Goal: Task Accomplishment & Management: Manage account settings

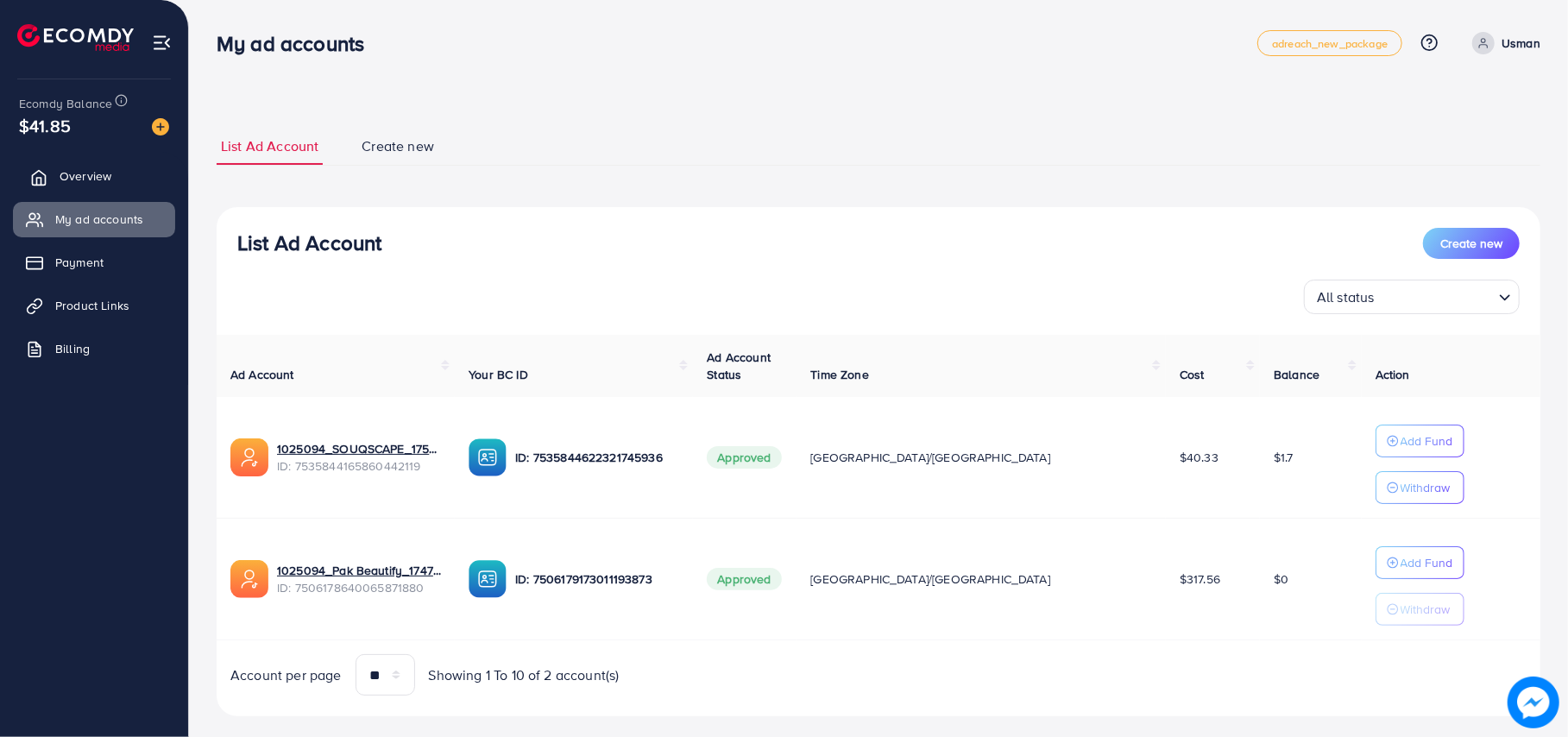
click at [95, 166] on link "Overview" at bounding box center [94, 176] width 163 height 34
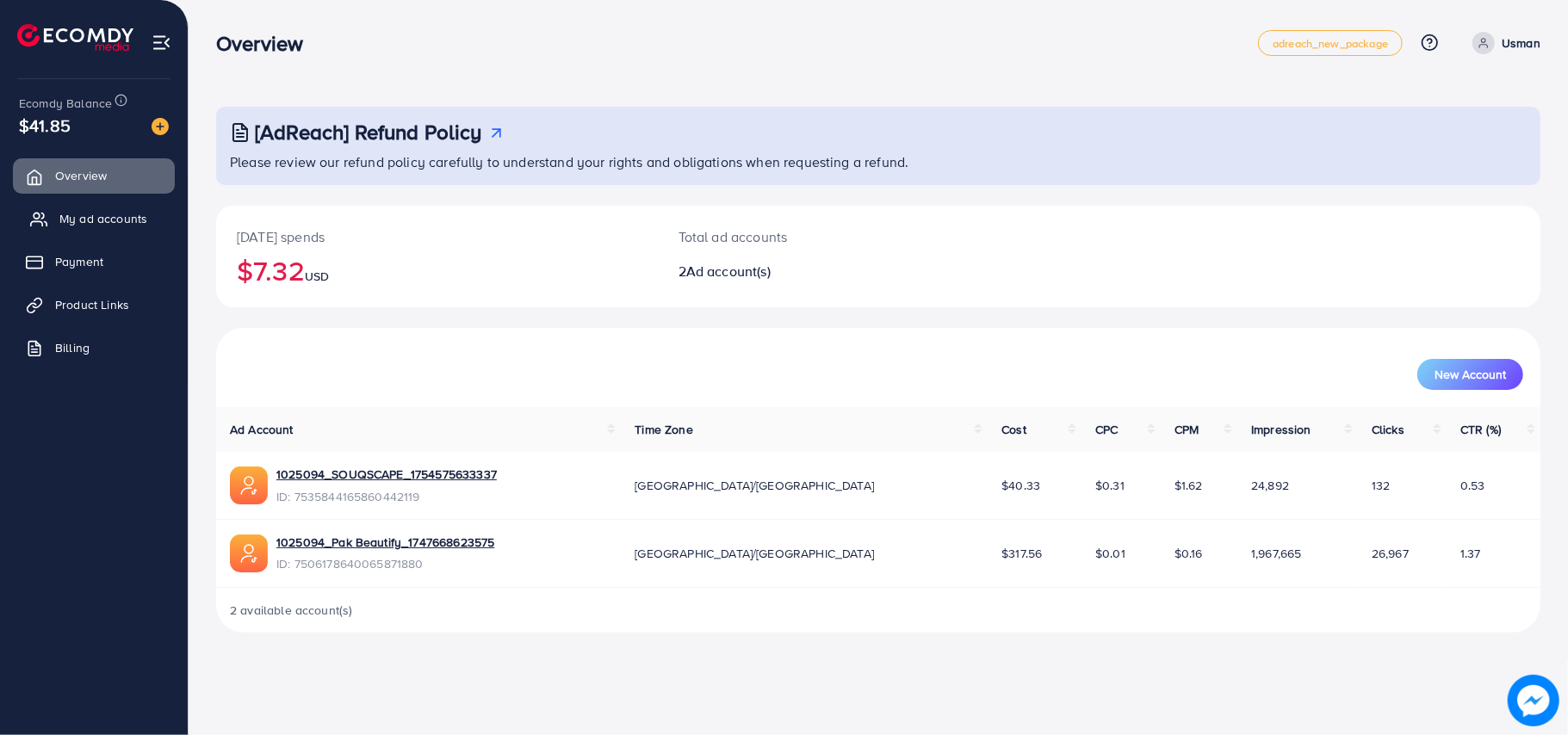
click at [125, 218] on span "My ad accounts" at bounding box center [103, 219] width 88 height 18
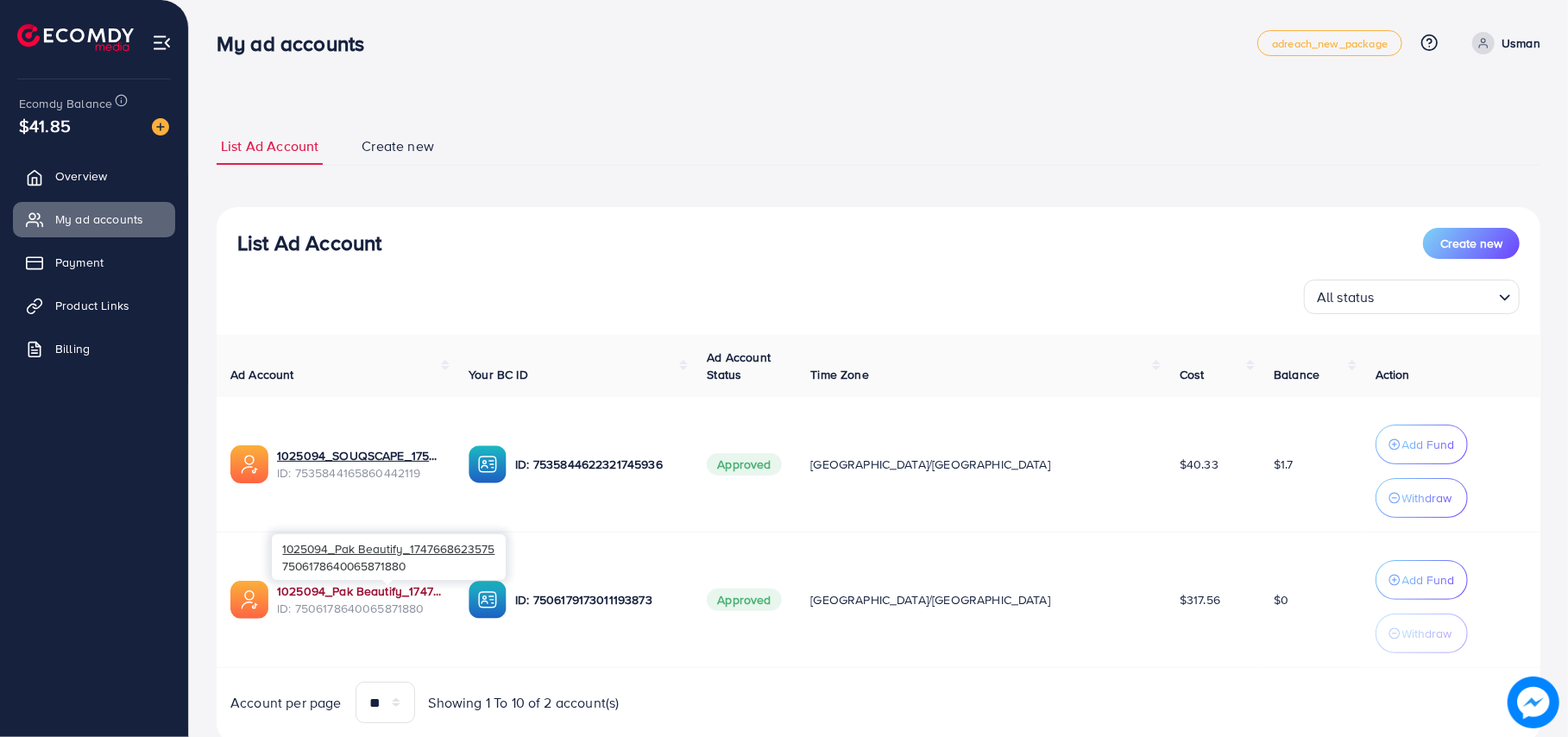
click at [373, 587] on link "1025094_Pak Beautify_1747668623575" at bounding box center [359, 592] width 164 height 18
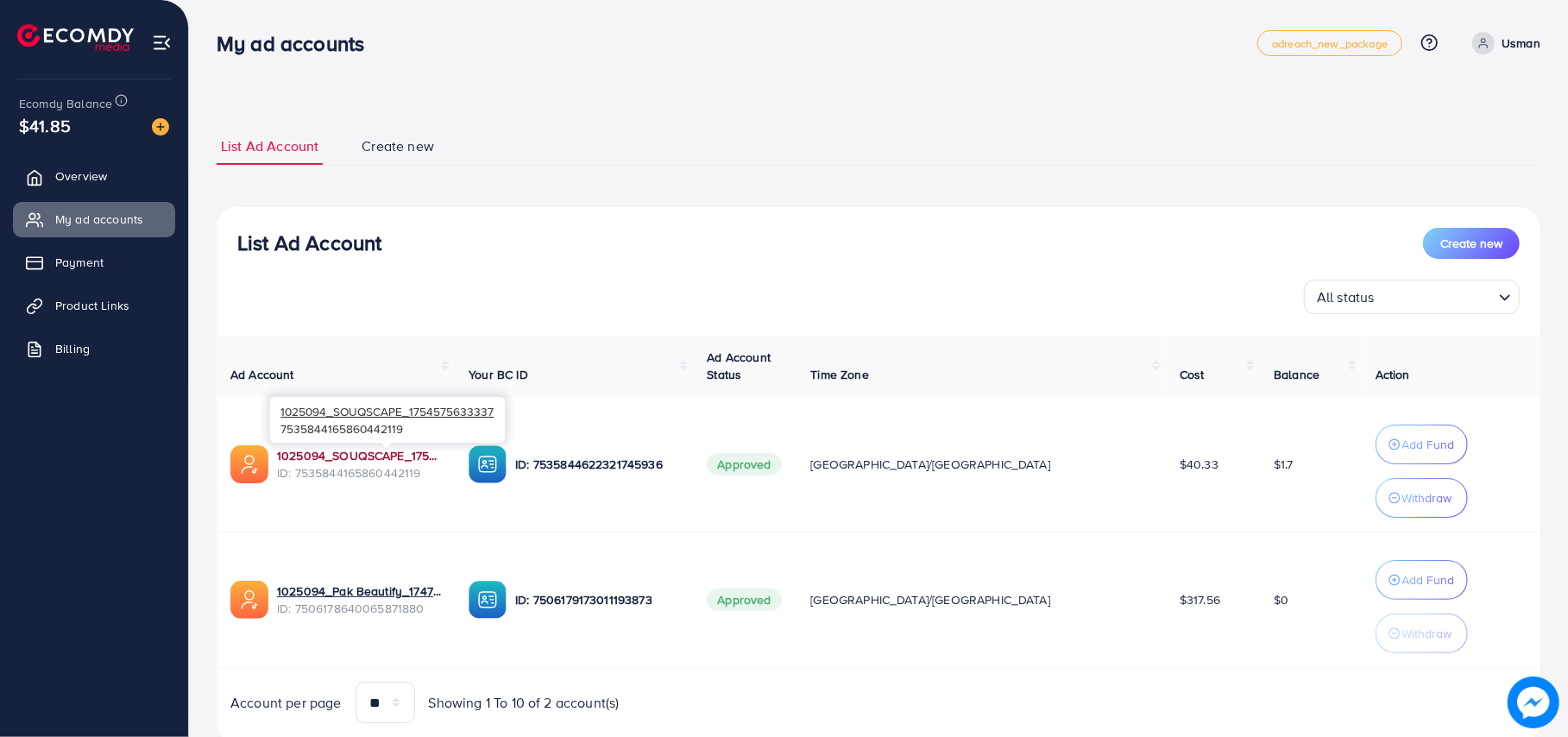
click at [410, 456] on link "1025094_SOUQSCAPE_1754575633337" at bounding box center [359, 456] width 164 height 18
click at [135, 297] on link "Product Links" at bounding box center [94, 305] width 163 height 34
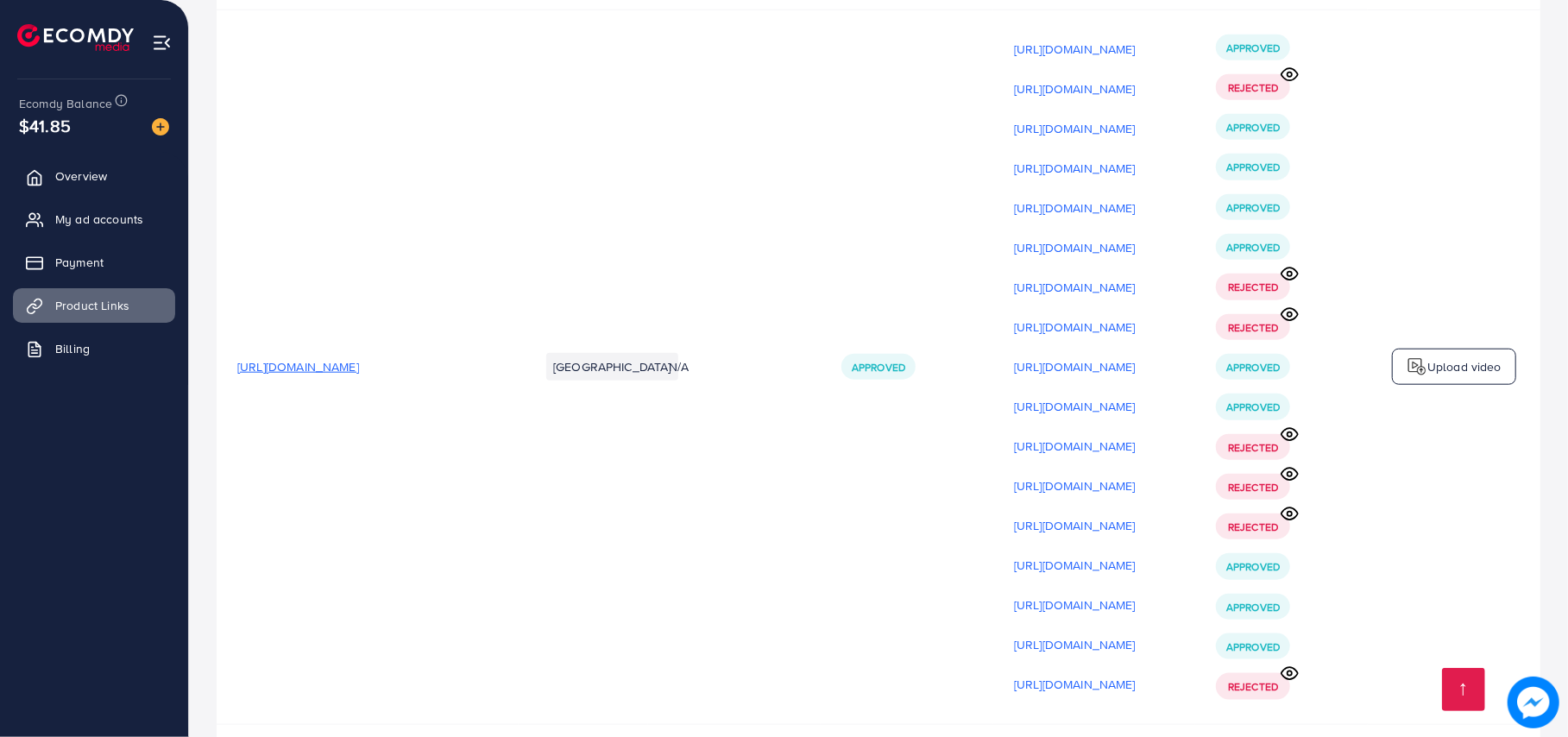
scroll to position [20596, 0]
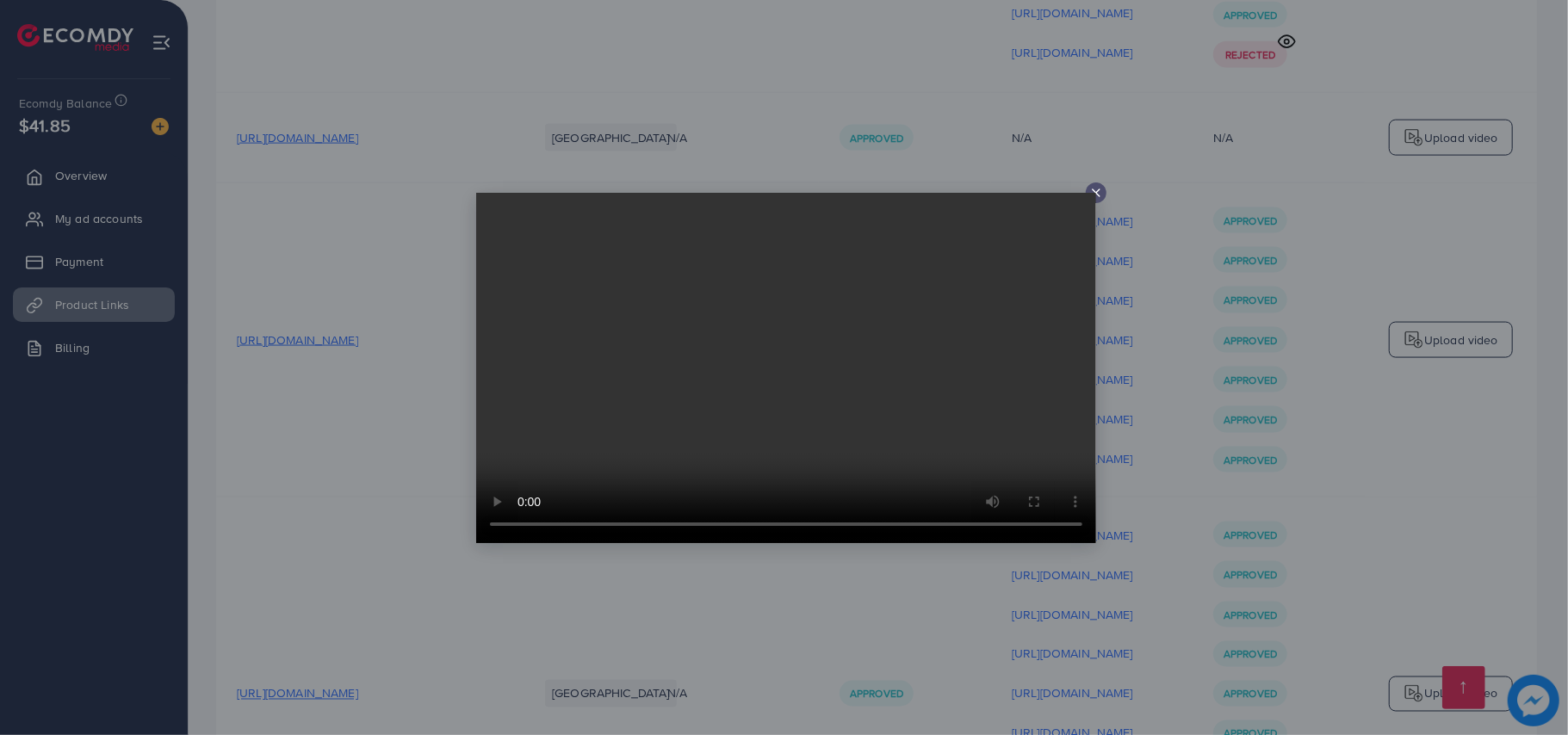
click at [1187, 541] on div at bounding box center [784, 368] width 1568 height 735
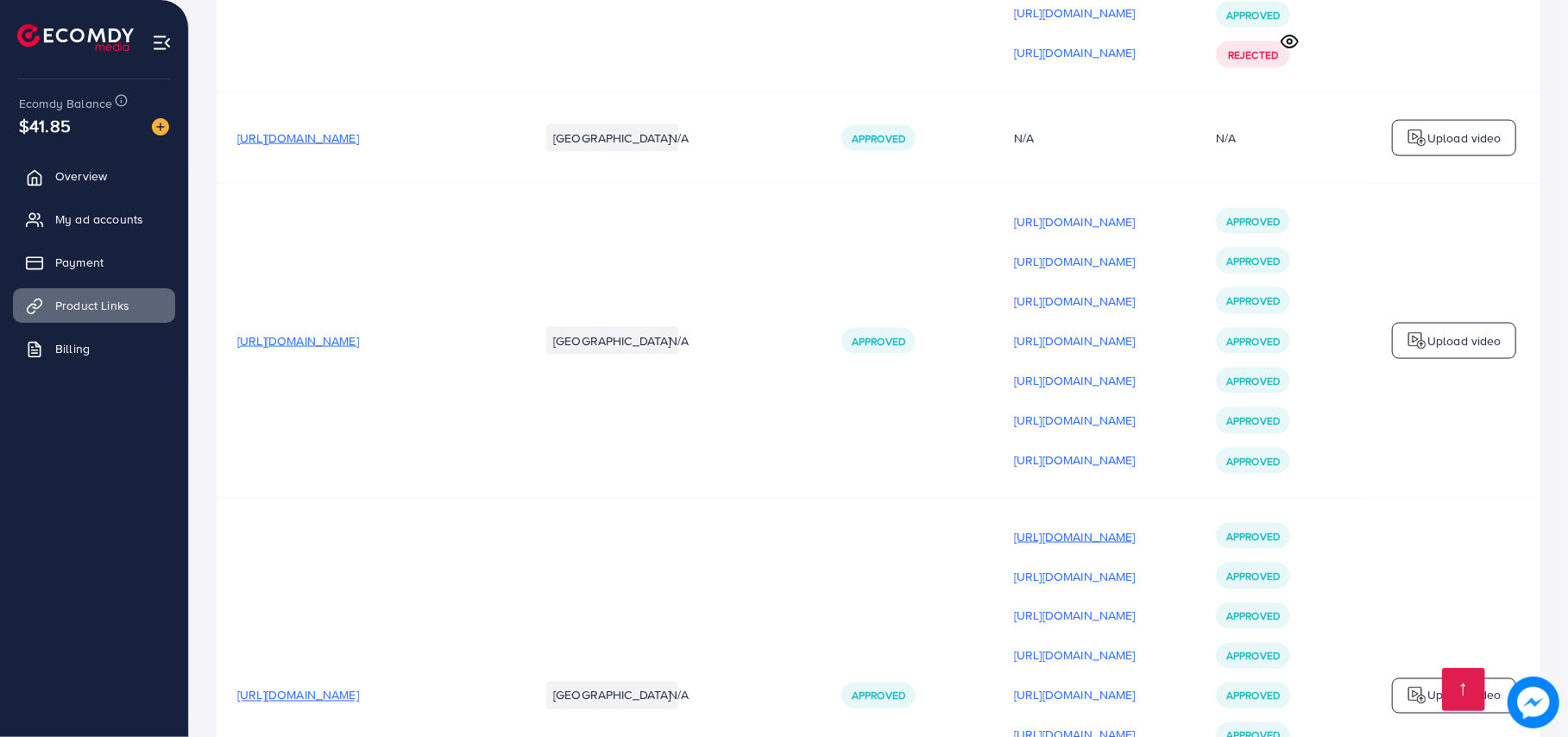
click at [1136, 527] on p "https://files.ecomdy.com/videos/6966882a-7d8b-4fd5-8b04-775dad3f727d-1756392336…" at bounding box center [1074, 537] width 121 height 21
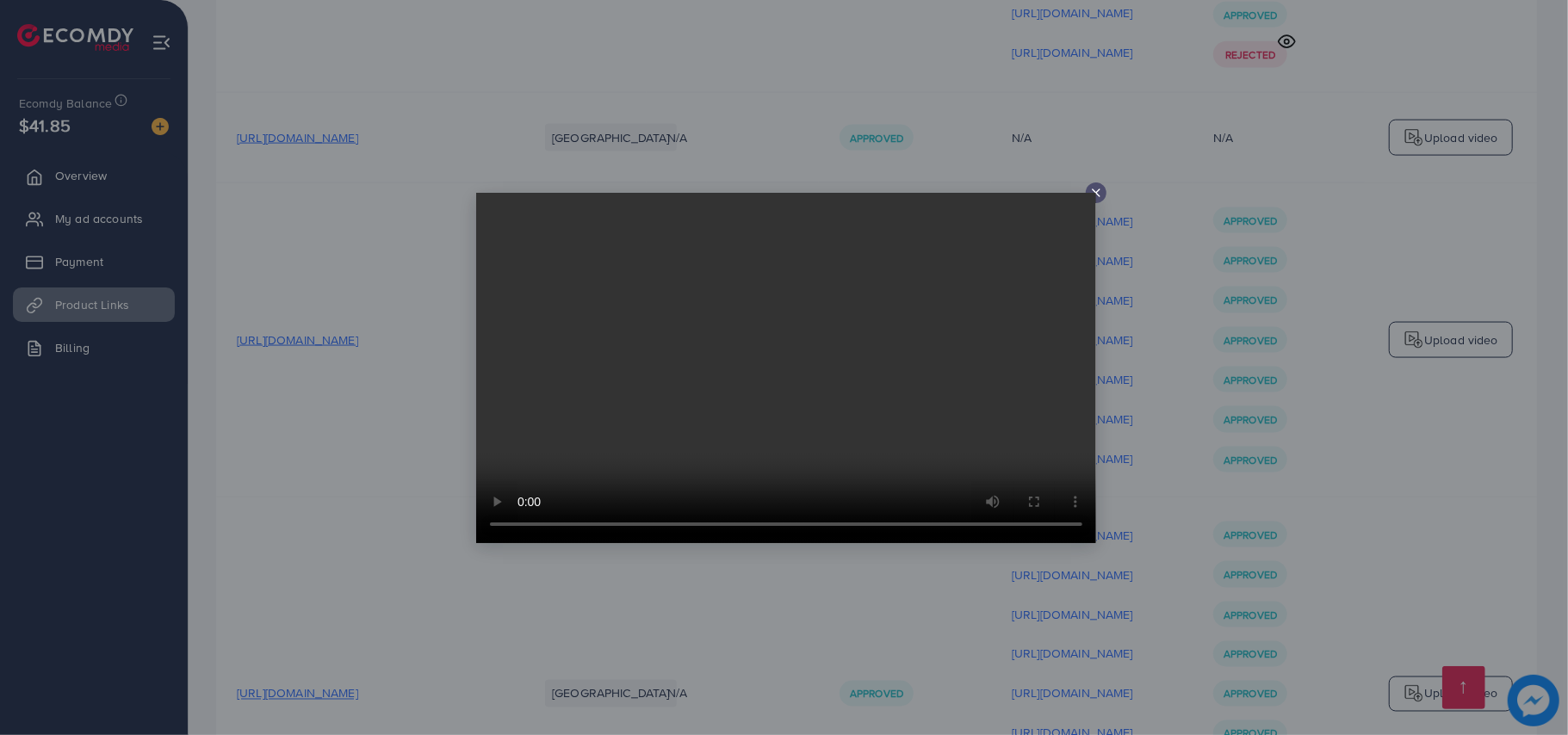
click at [1142, 318] on div at bounding box center [784, 368] width 1568 height 735
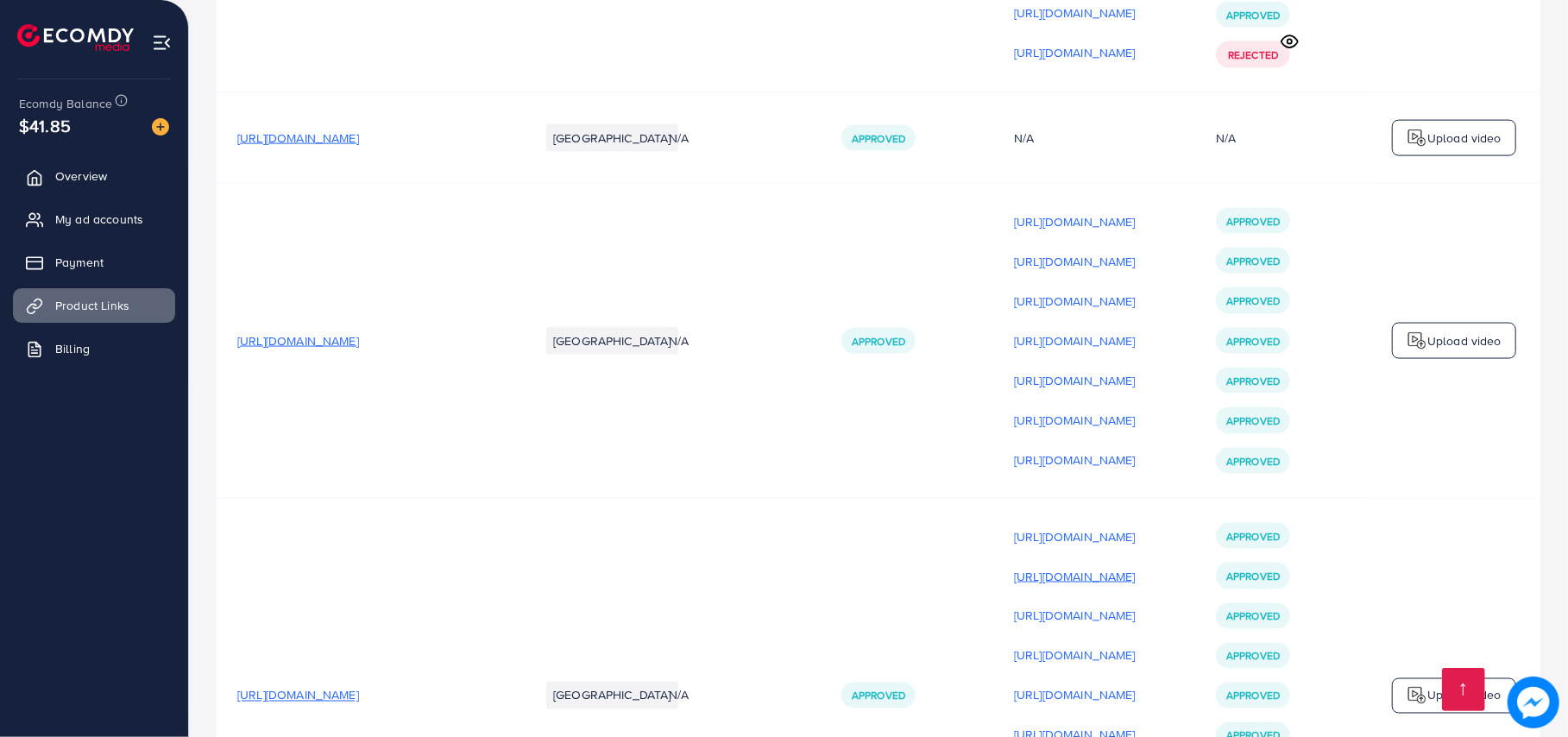
click at [1133, 566] on p "https://files.ecomdy.com/videos/ca5f7d3a-0b14-431c-a6ff-c20d4e6a601c-1756392741…" at bounding box center [1074, 577] width 121 height 21
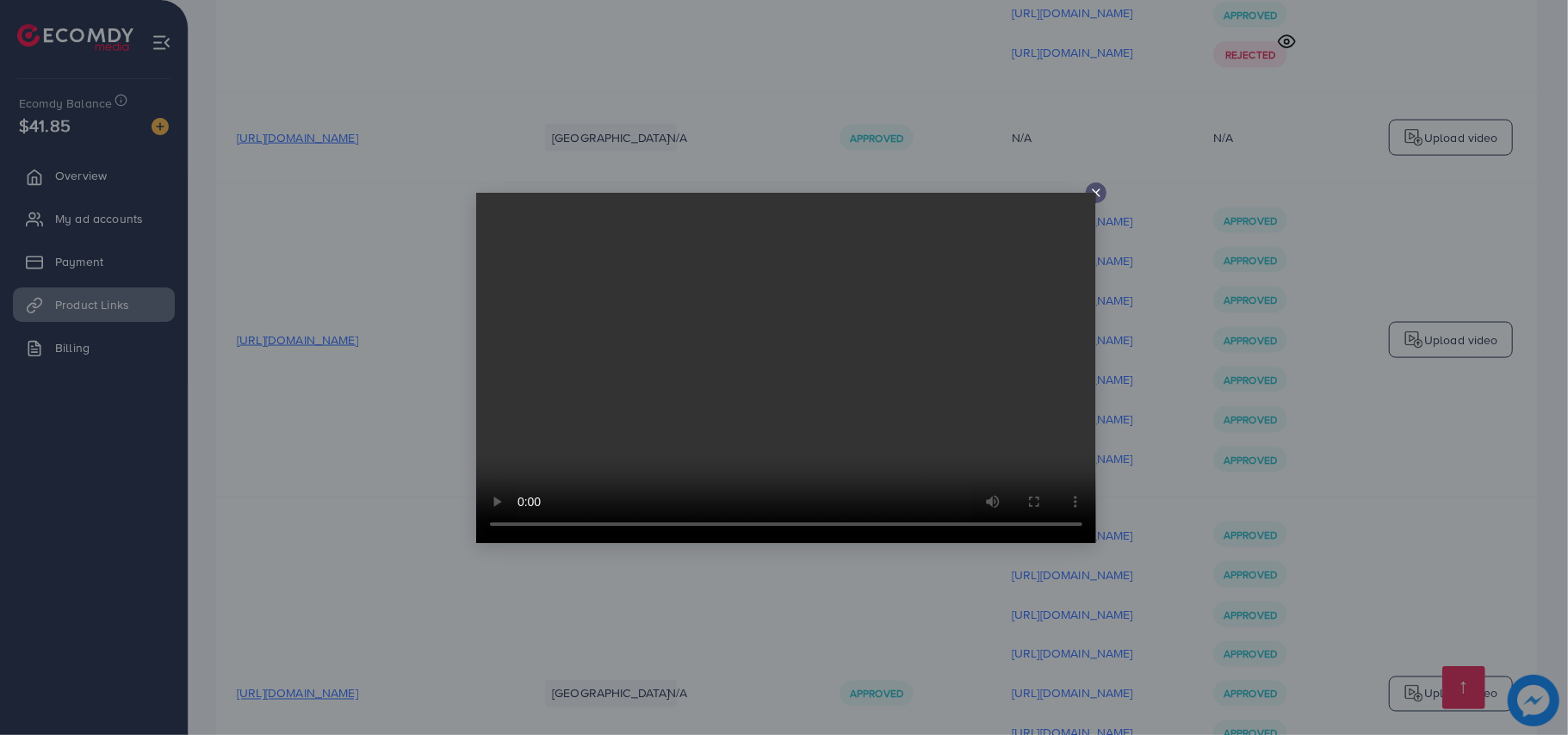
click at [1123, 349] on div at bounding box center [784, 368] width 1568 height 735
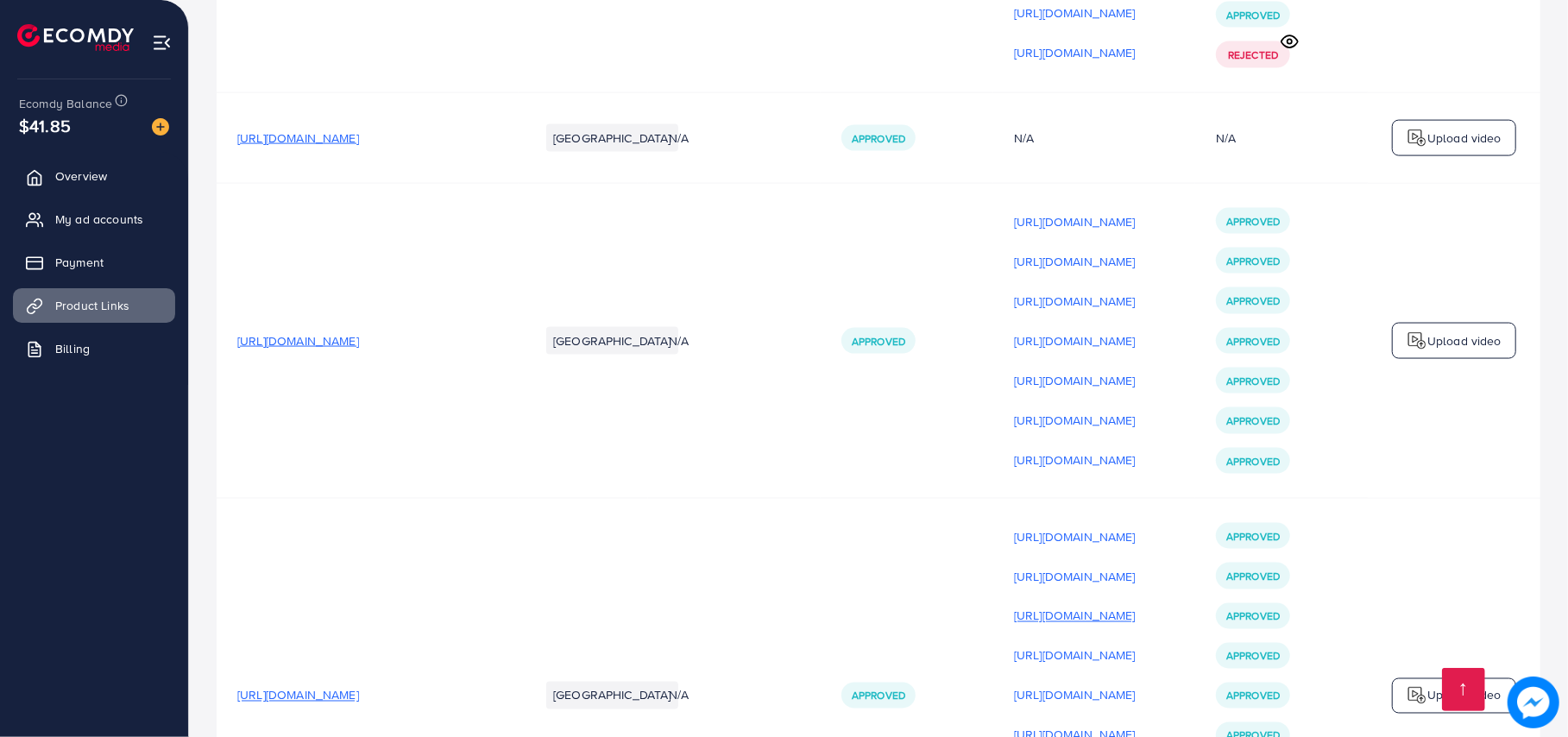
click at [1116, 606] on p "https://files.ecomdy.com/videos/0c6678d2-d45c-488d-a0f9-7d0bfc2040f7-1756392757…" at bounding box center [1074, 617] width 121 height 21
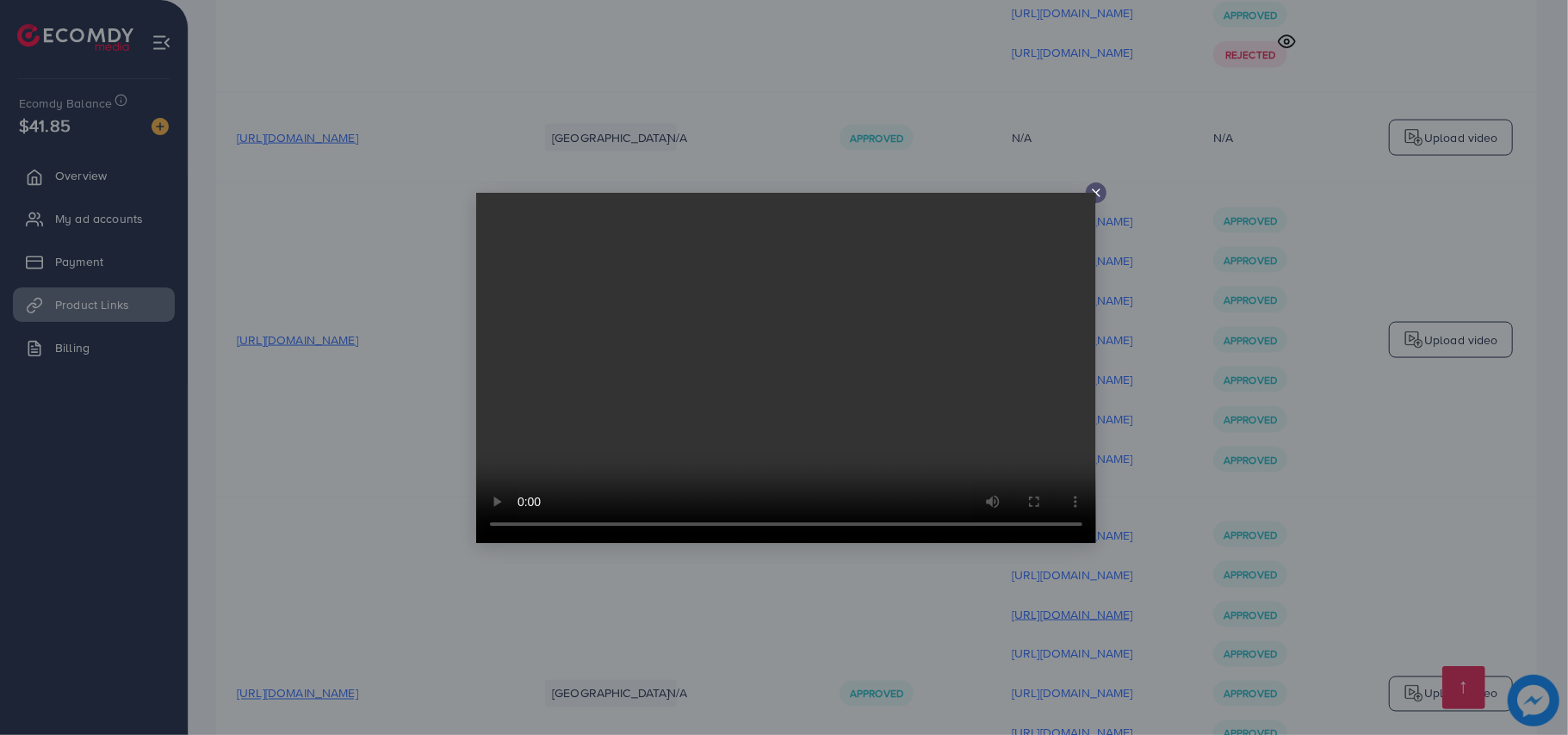
click at [1114, 382] on div at bounding box center [784, 368] width 1568 height 735
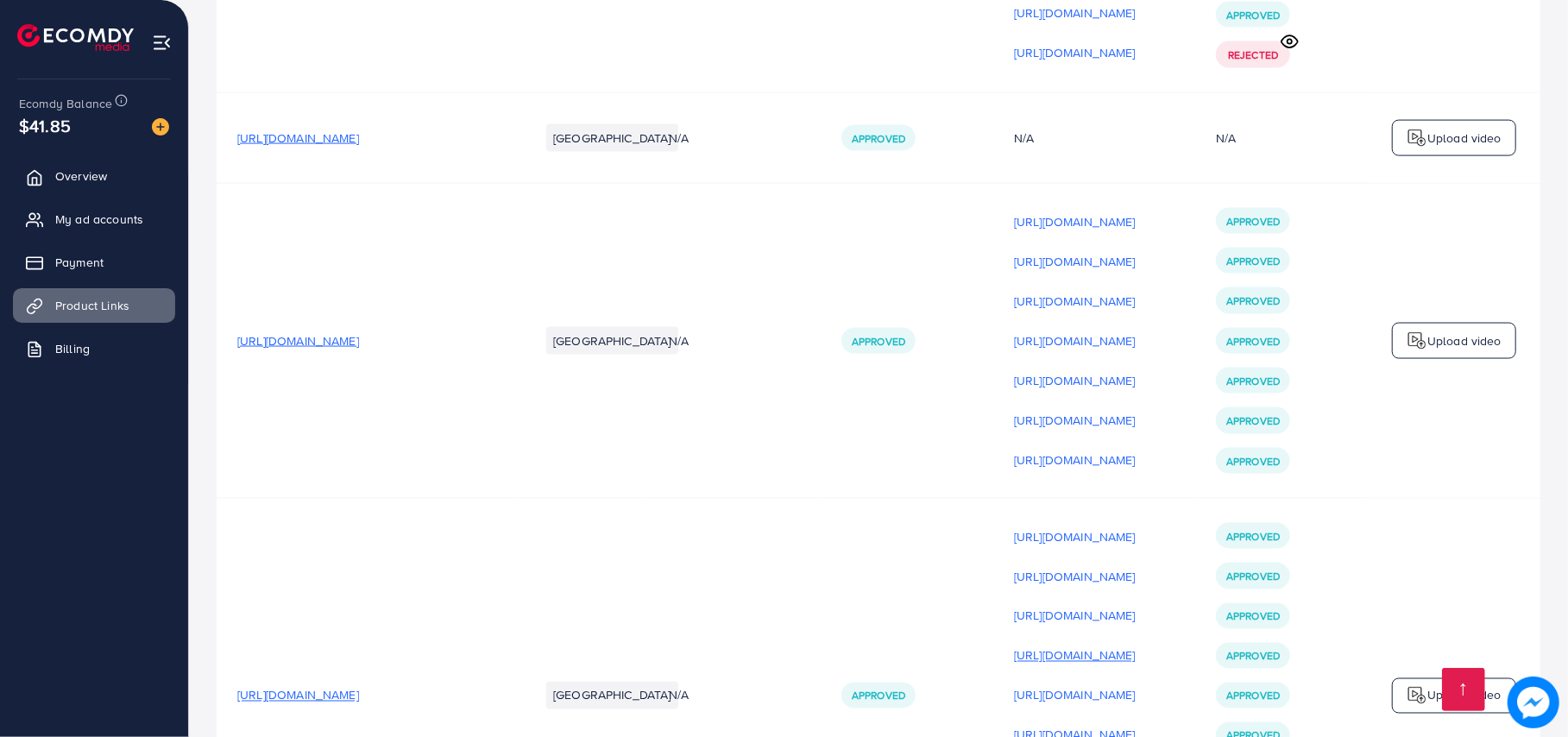
click at [1111, 646] on p "https://files.ecomdy.com/videos/c16c4949-ce22-4cf8-a7c6-0395b0232edb-1756392770…" at bounding box center [1074, 656] width 121 height 21
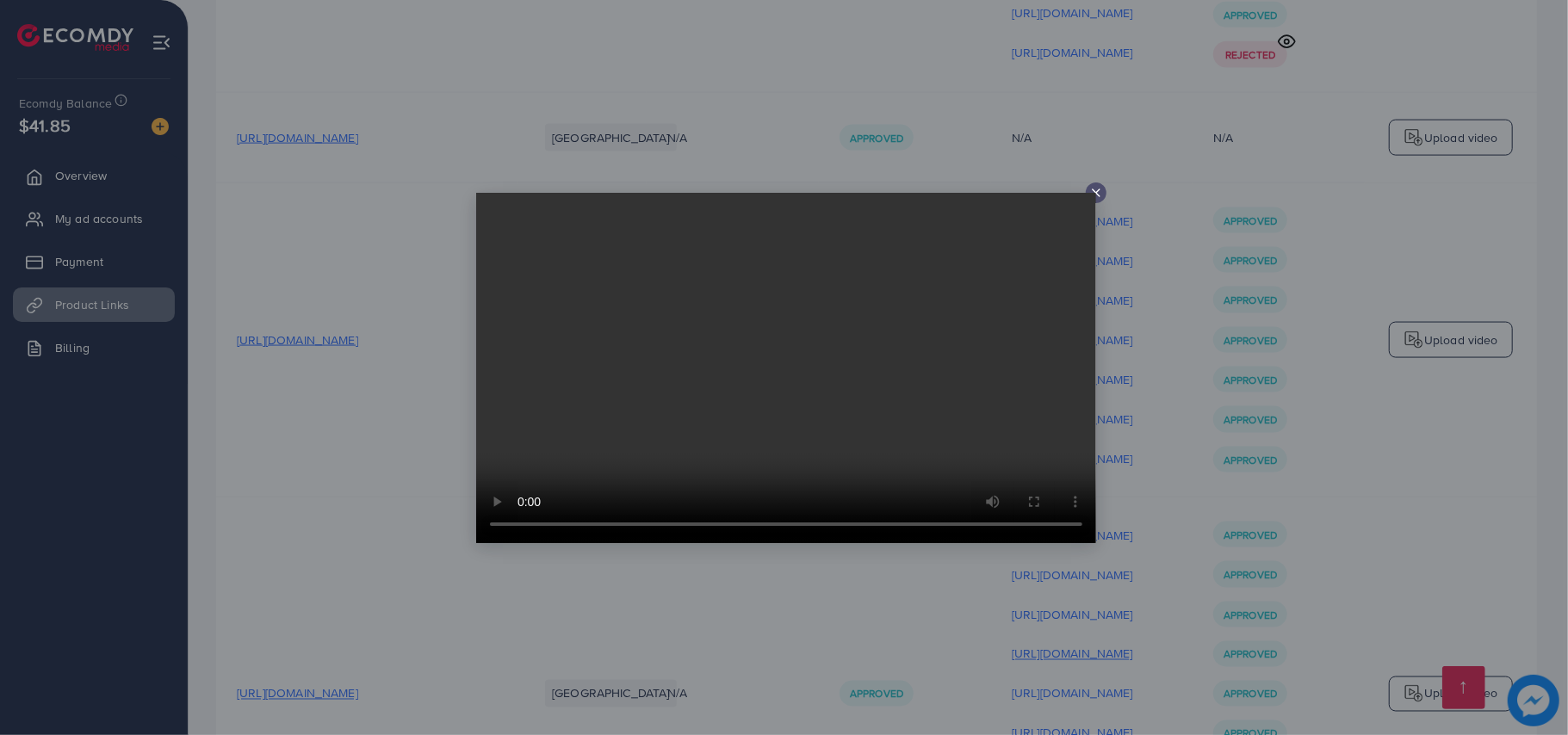
click at [1108, 418] on div at bounding box center [784, 368] width 1568 height 735
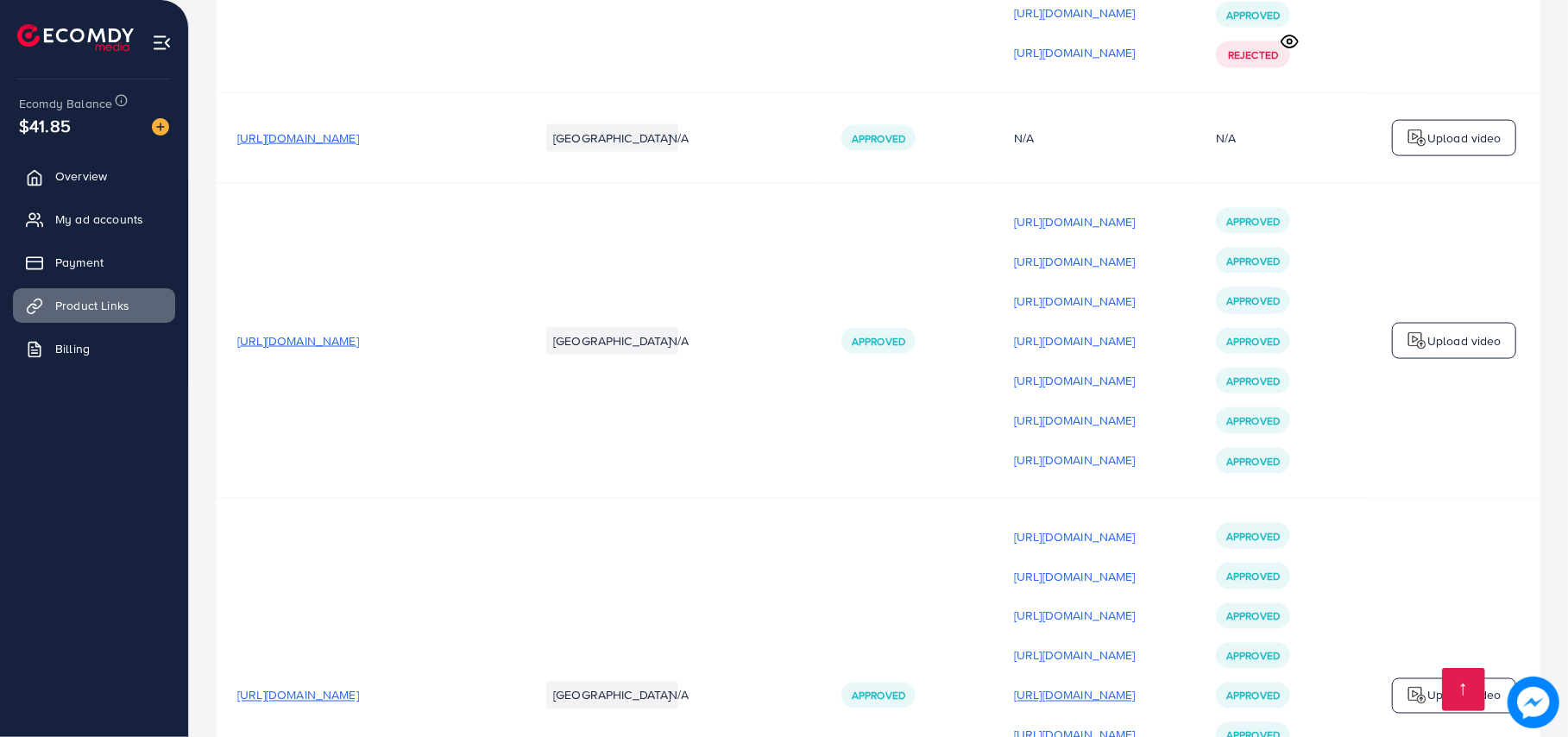
click at [1100, 685] on p "https://files.ecomdy.com/videos/94d0daea-4e87-4218-91f3-ac01d6bb56f8-1756392807…" at bounding box center [1074, 696] width 121 height 21
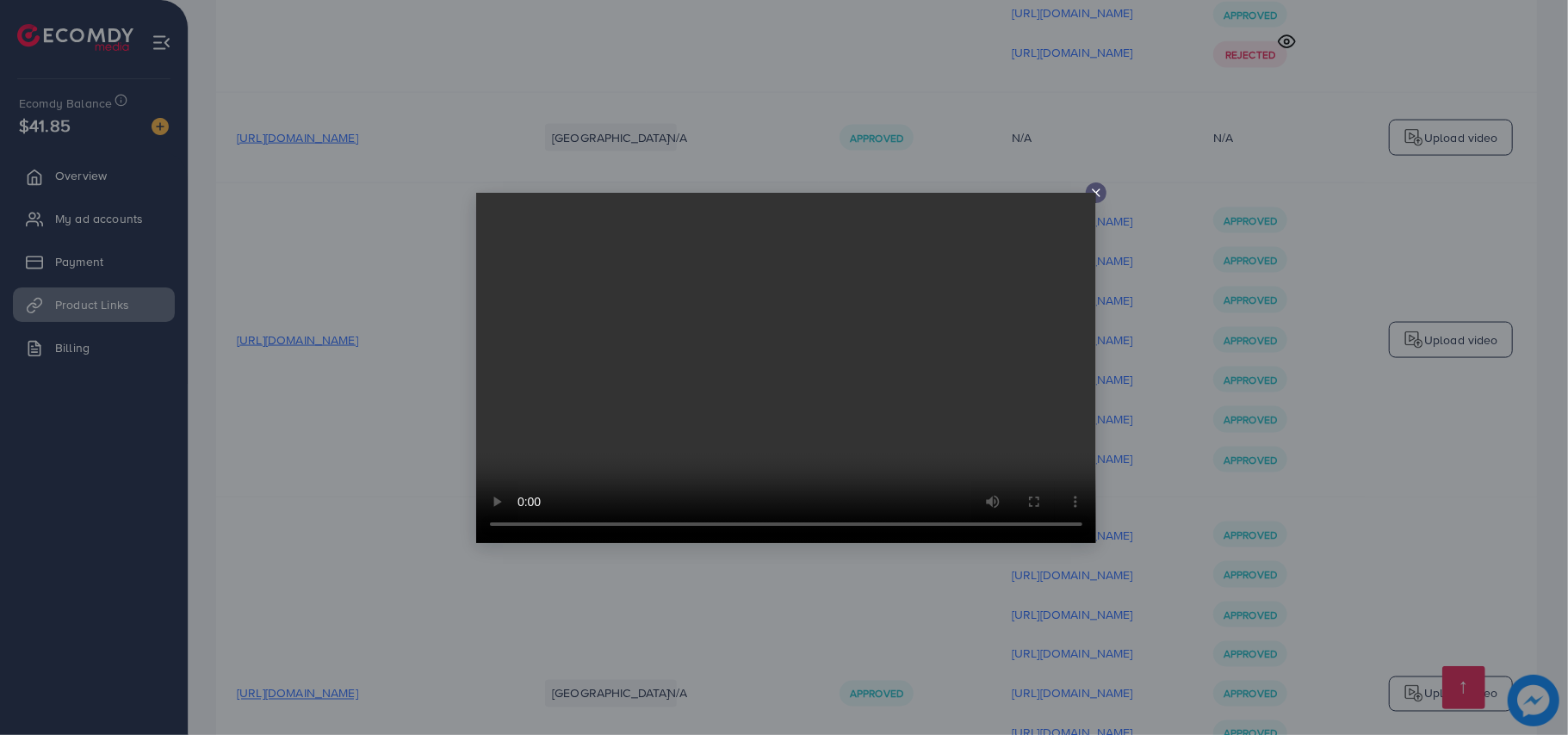
click at [1115, 490] on div at bounding box center [784, 368] width 1568 height 735
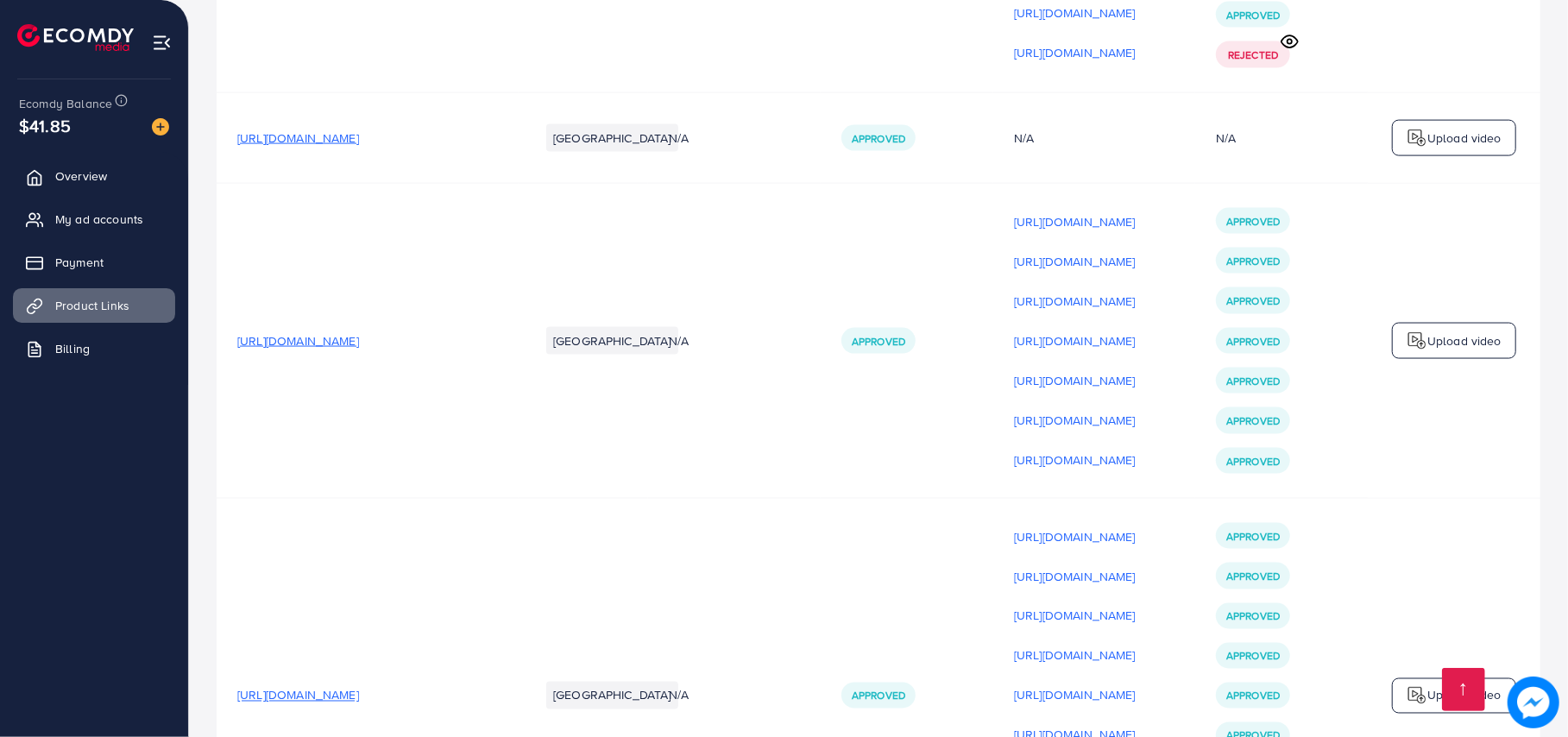
click at [1112, 726] on p "https://files.ecomdy.com/videos/9305632a-d92d-46df-bf2f-dfc9f9a9e1c4-1756392824…" at bounding box center [1074, 736] width 121 height 21
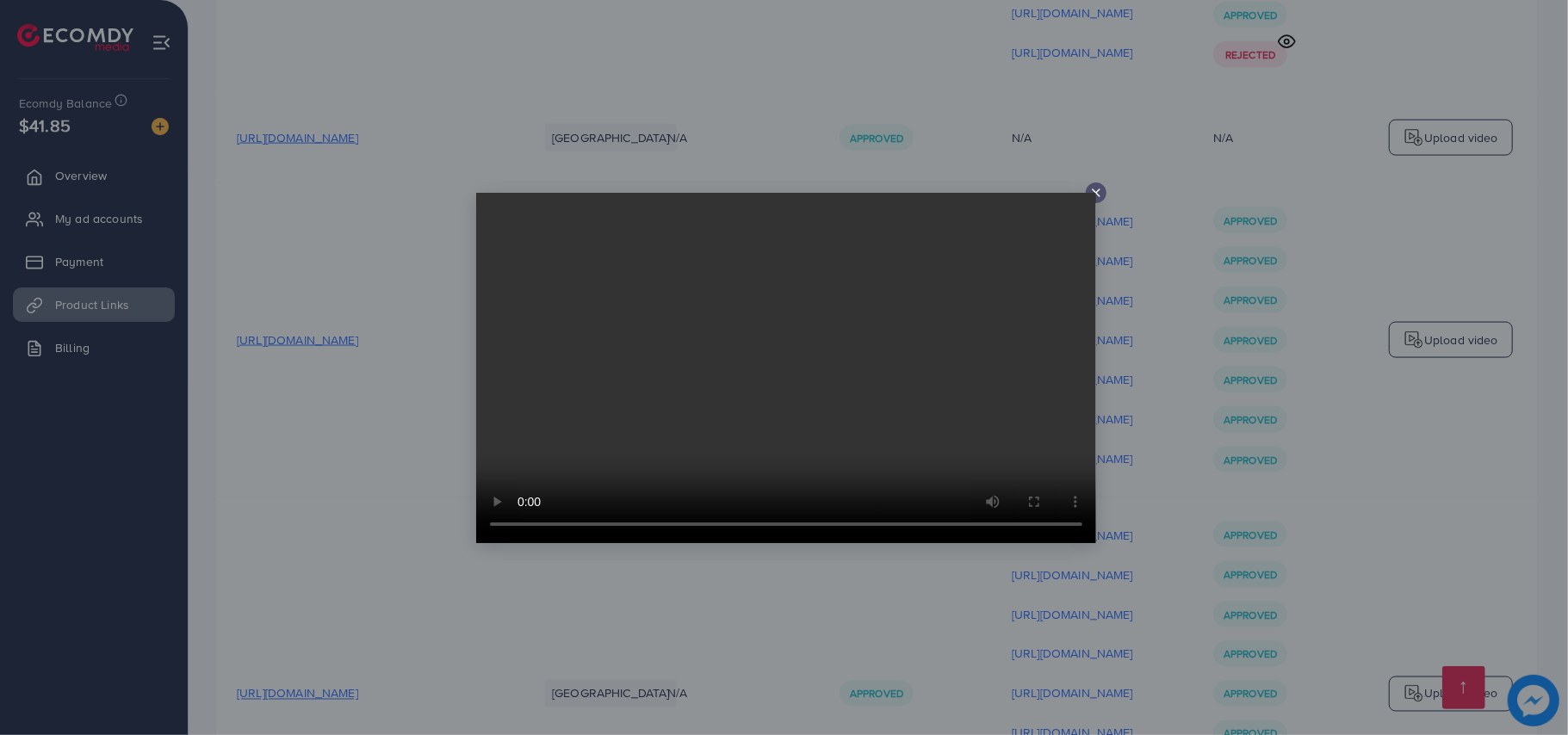
click at [1114, 538] on div at bounding box center [784, 368] width 1568 height 735
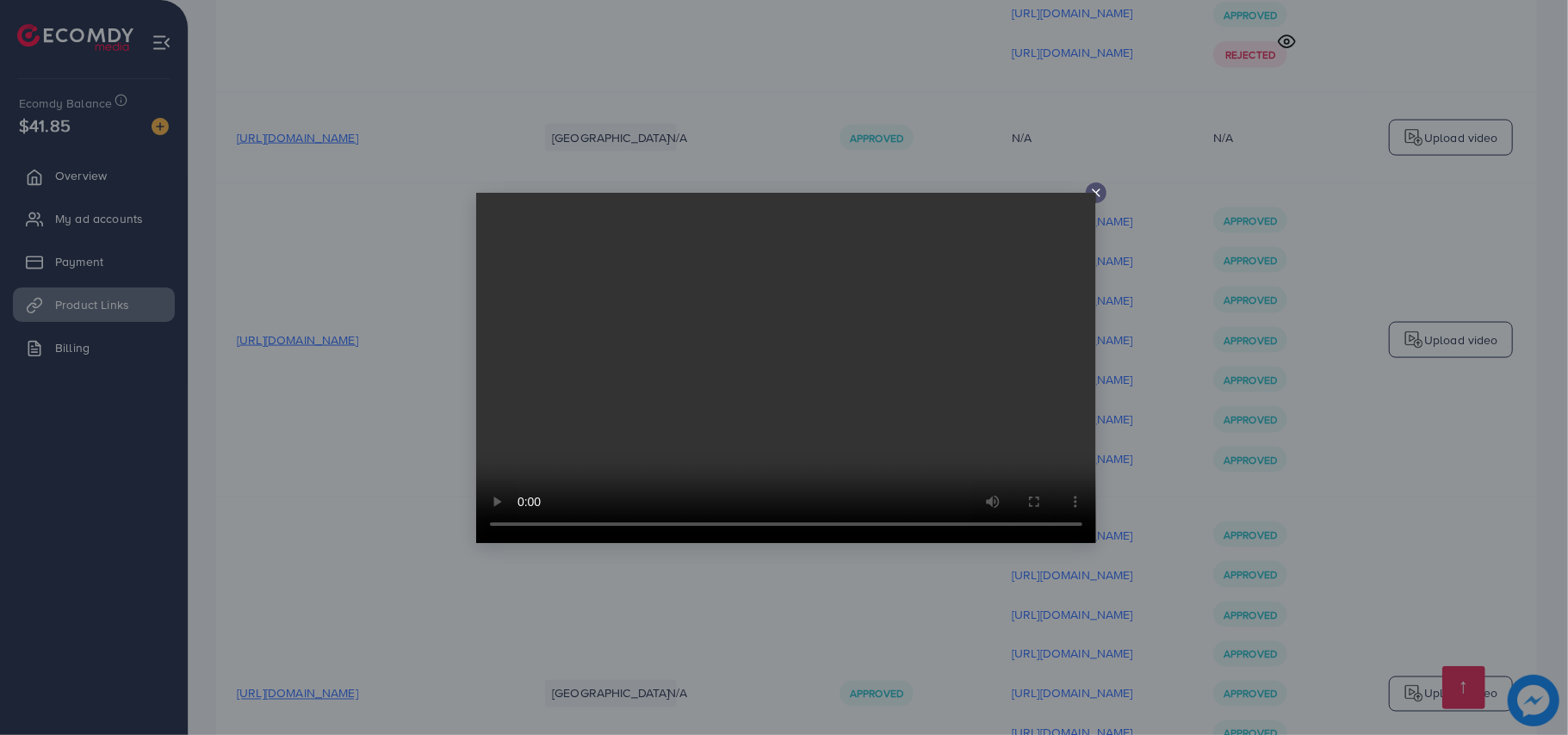
click at [1110, 570] on div at bounding box center [784, 368] width 1568 height 735
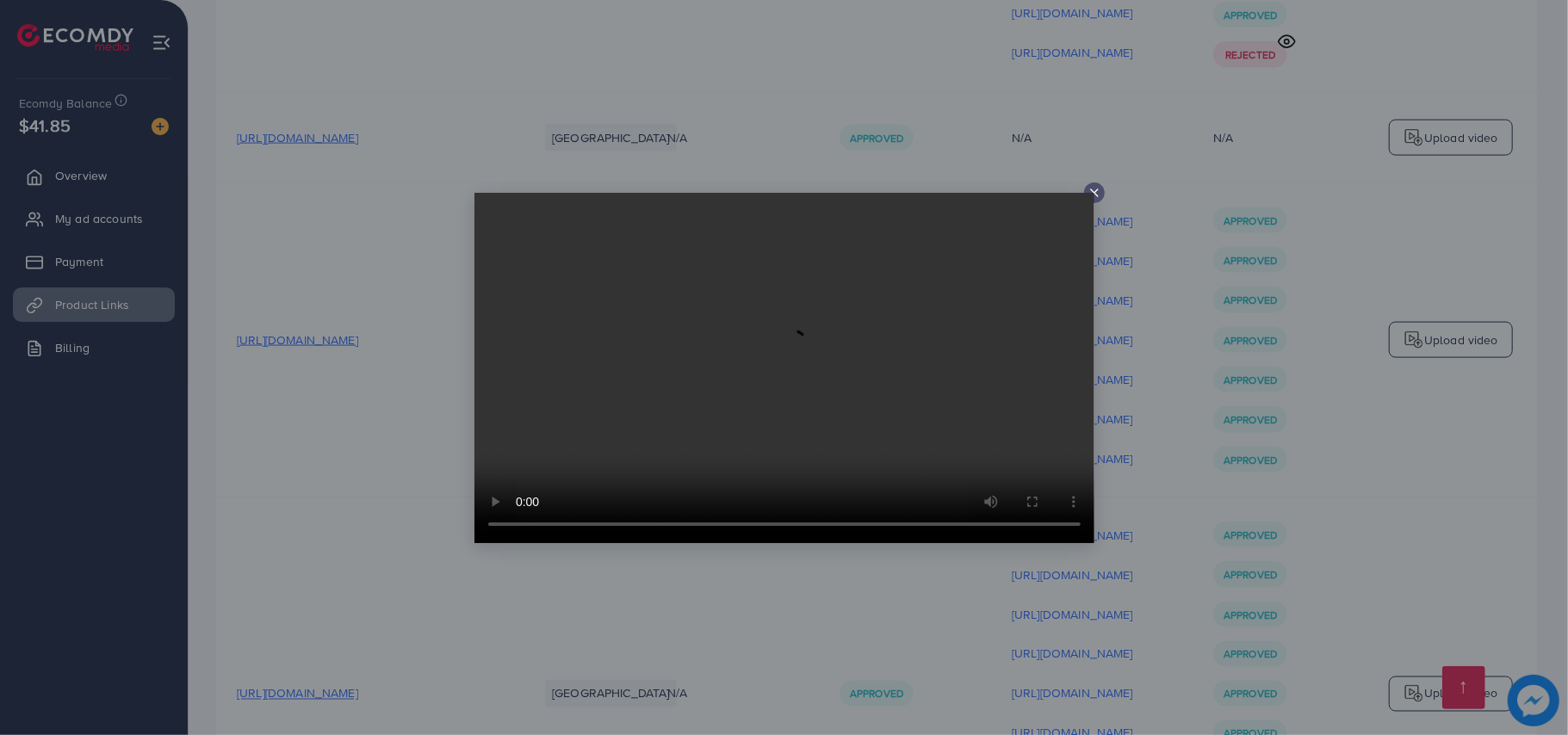
click at [1109, 572] on div at bounding box center [784, 368] width 1568 height 735
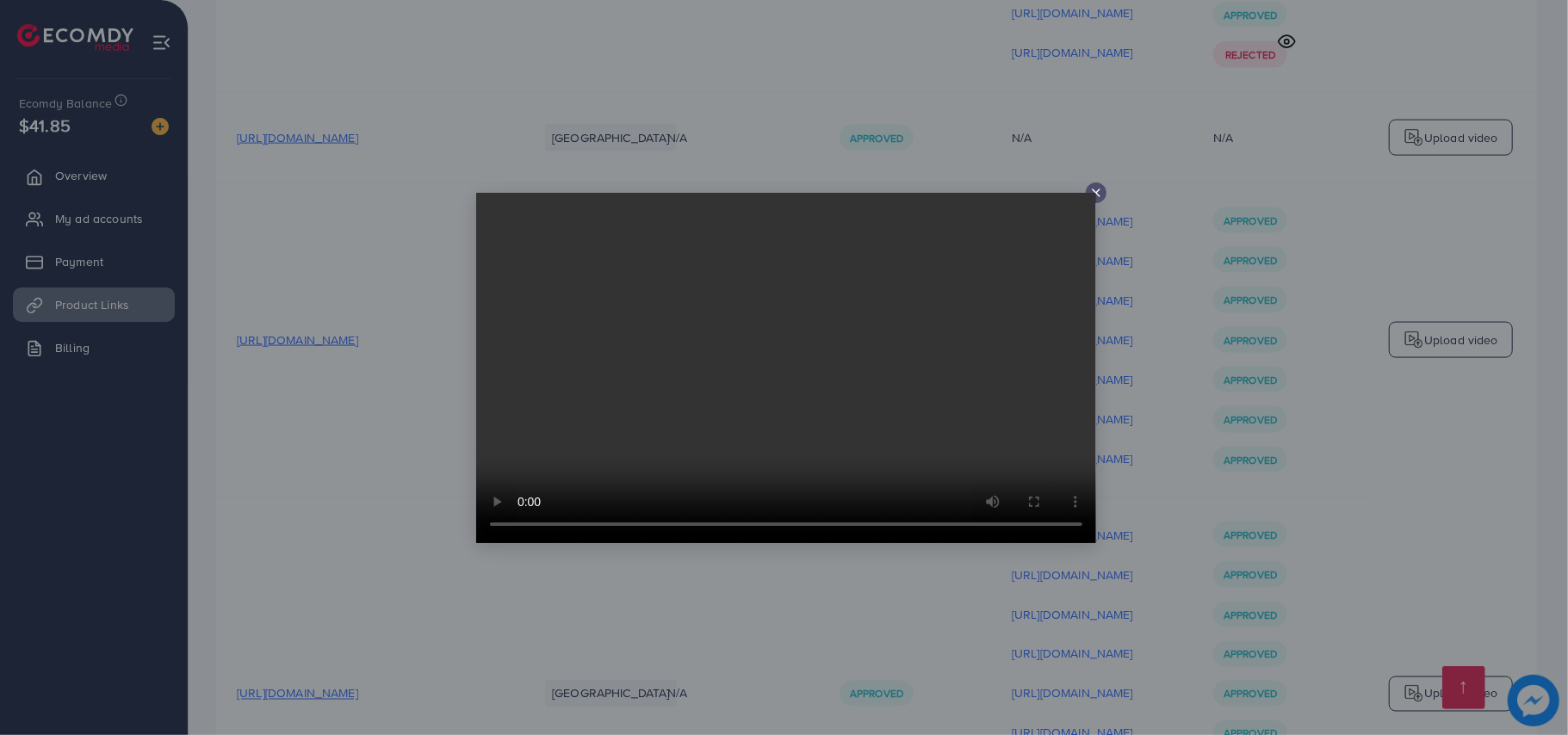
click at [1009, 553] on div at bounding box center [784, 368] width 1568 height 735
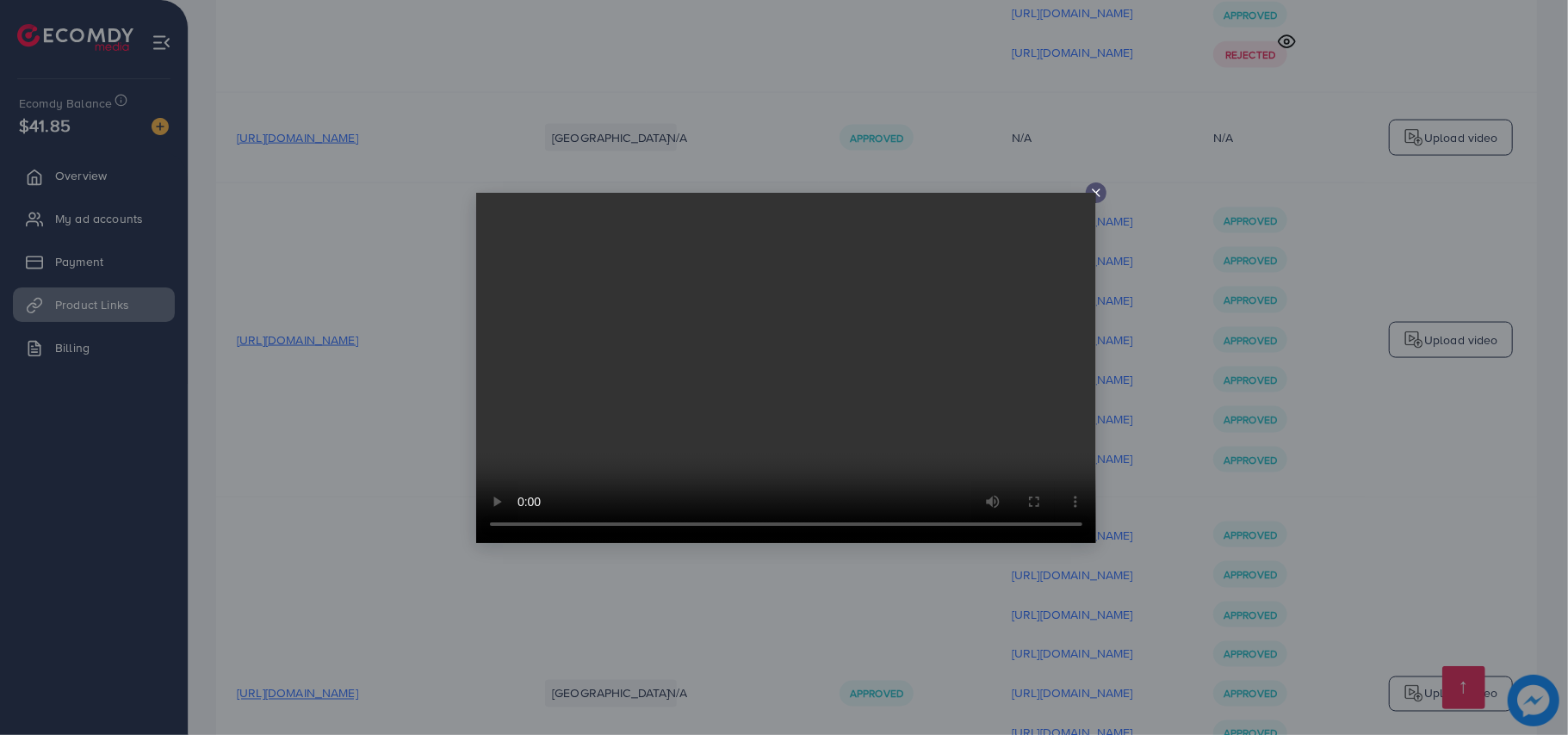
click at [1023, 618] on div at bounding box center [784, 368] width 1568 height 735
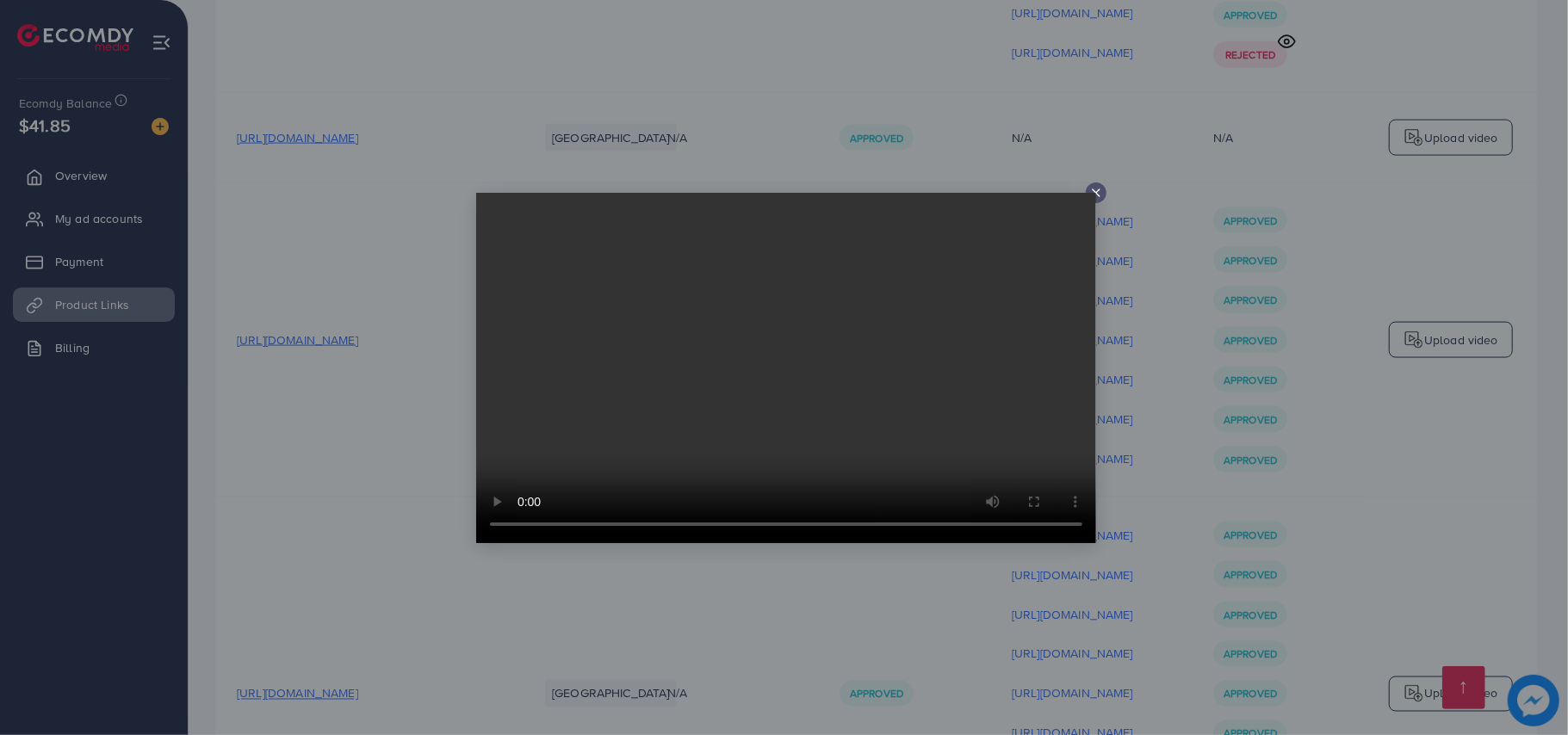
click at [1023, 618] on div at bounding box center [784, 368] width 1568 height 735
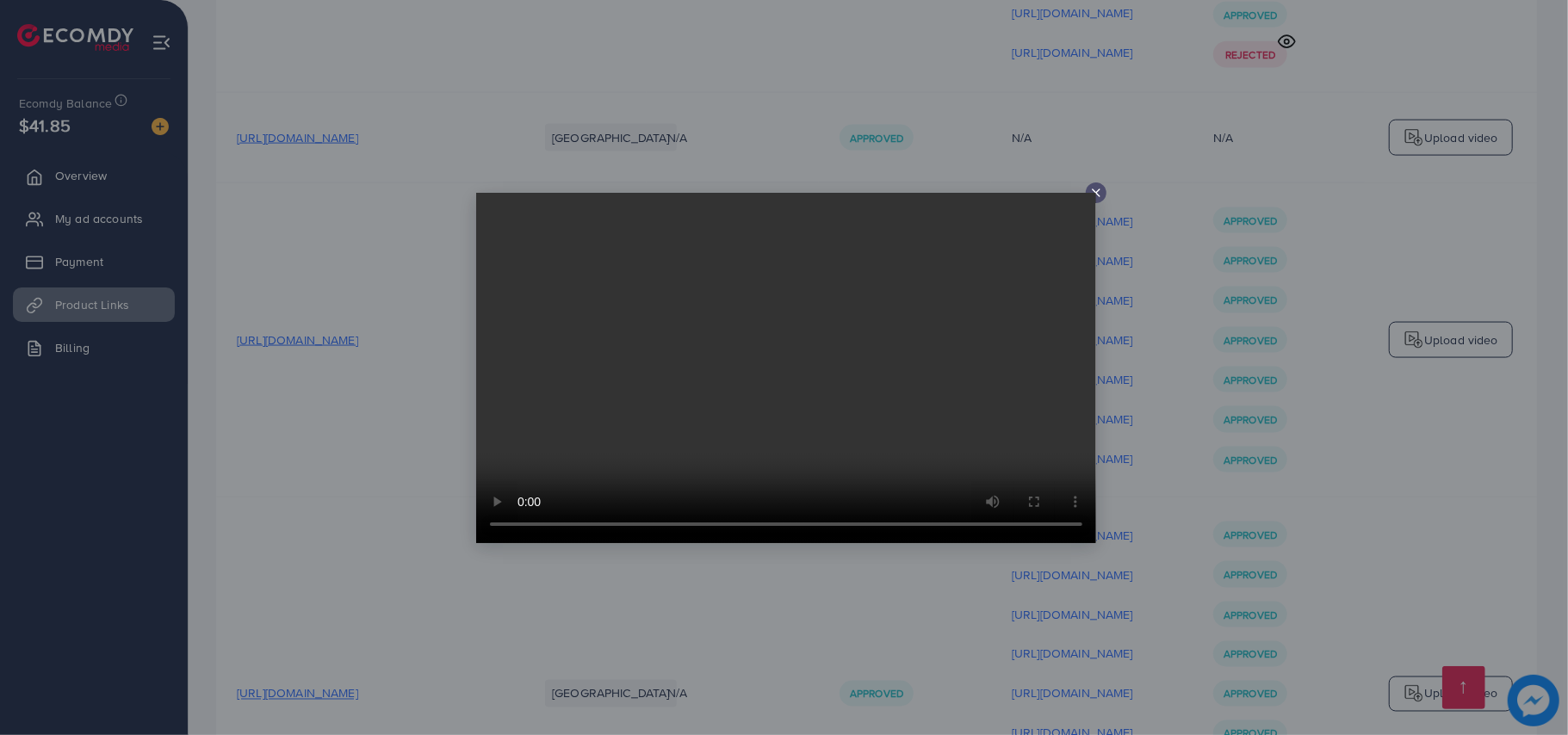
click at [1023, 618] on div at bounding box center [784, 368] width 1568 height 735
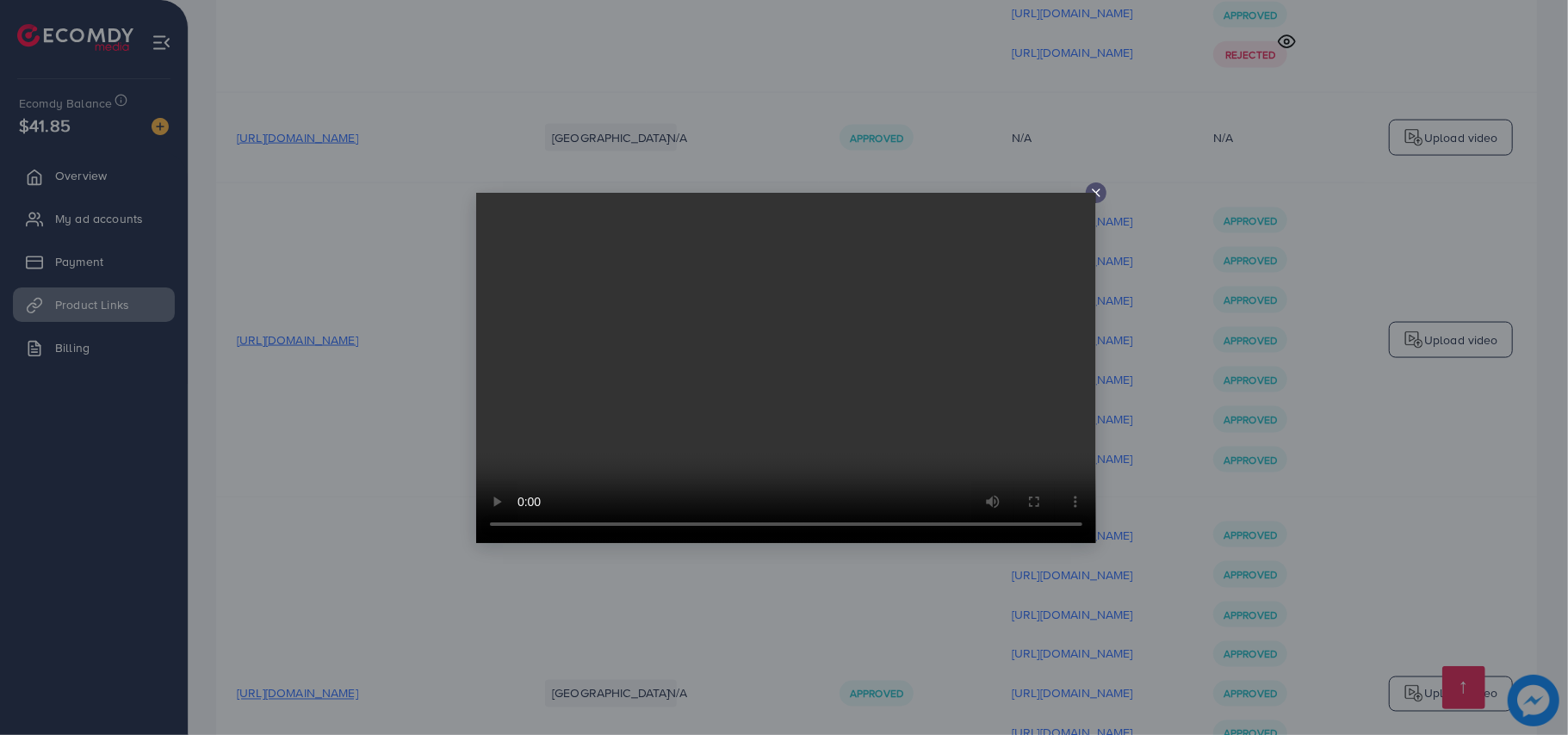
click at [1054, 559] on div at bounding box center [784, 368] width 1568 height 735
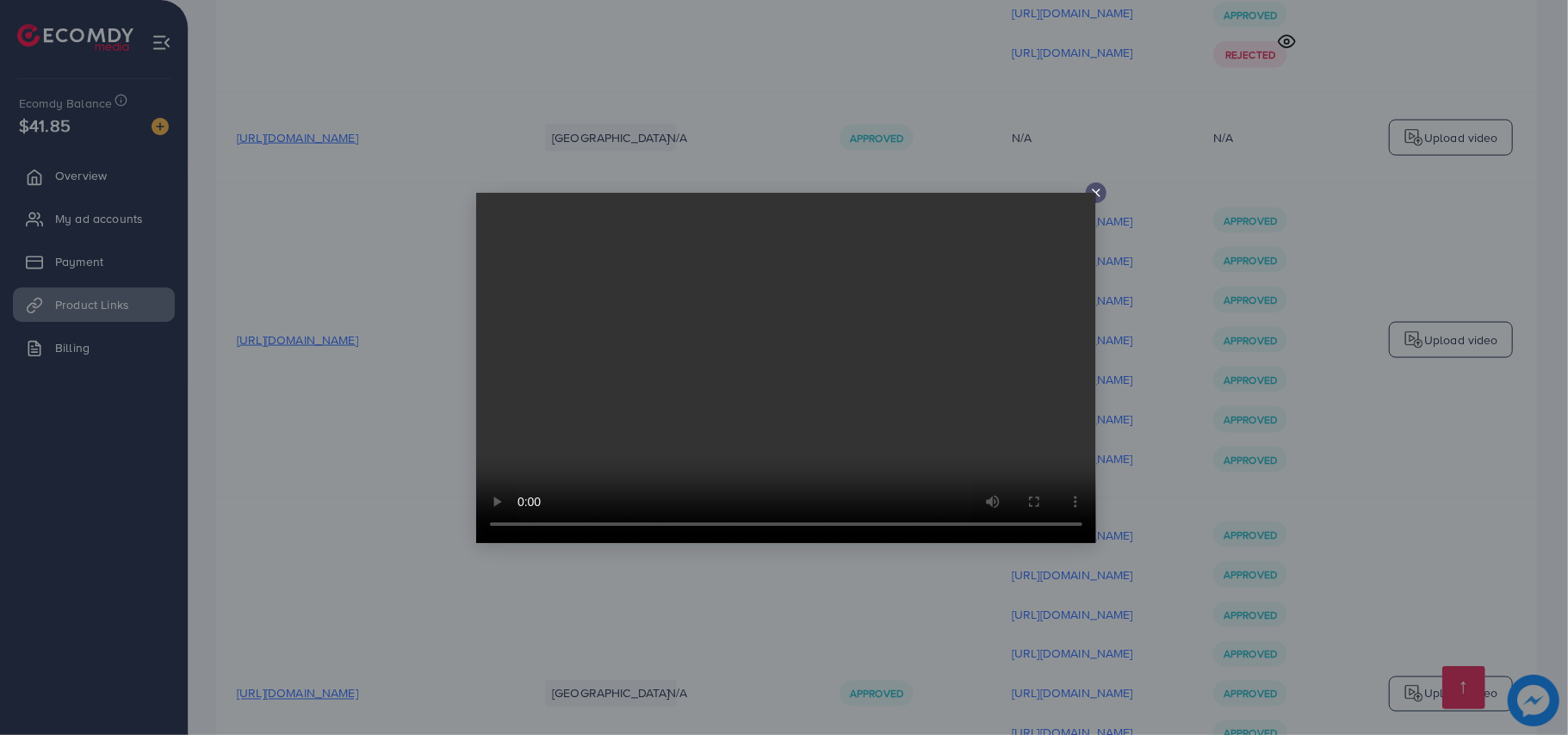
click at [1051, 572] on div at bounding box center [784, 368] width 1568 height 735
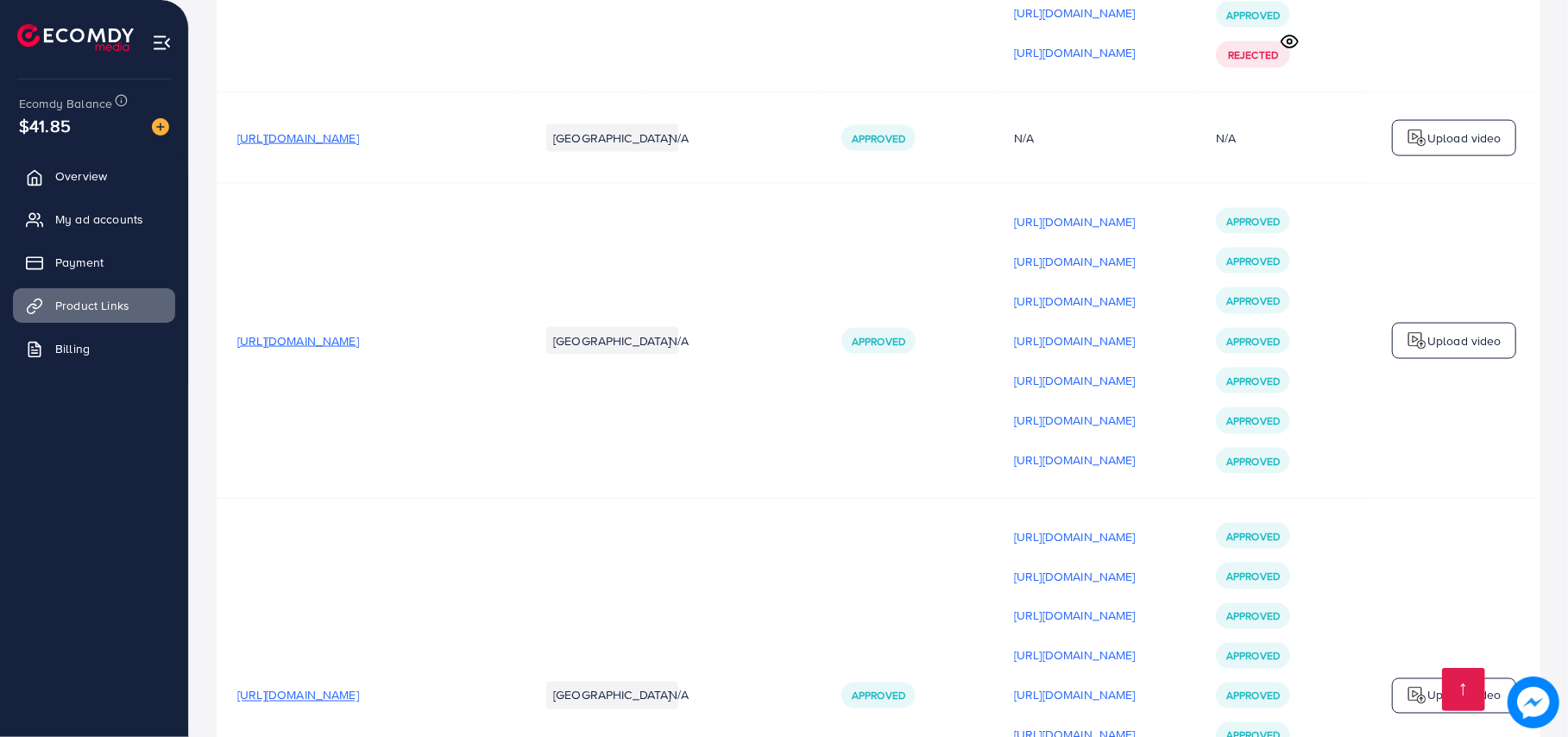
click at [1077, 726] on p "https://files.ecomdy.com/videos/9305632a-d92d-46df-bf2f-dfc9f9a9e1c4-1756392824…" at bounding box center [1074, 736] width 121 height 21
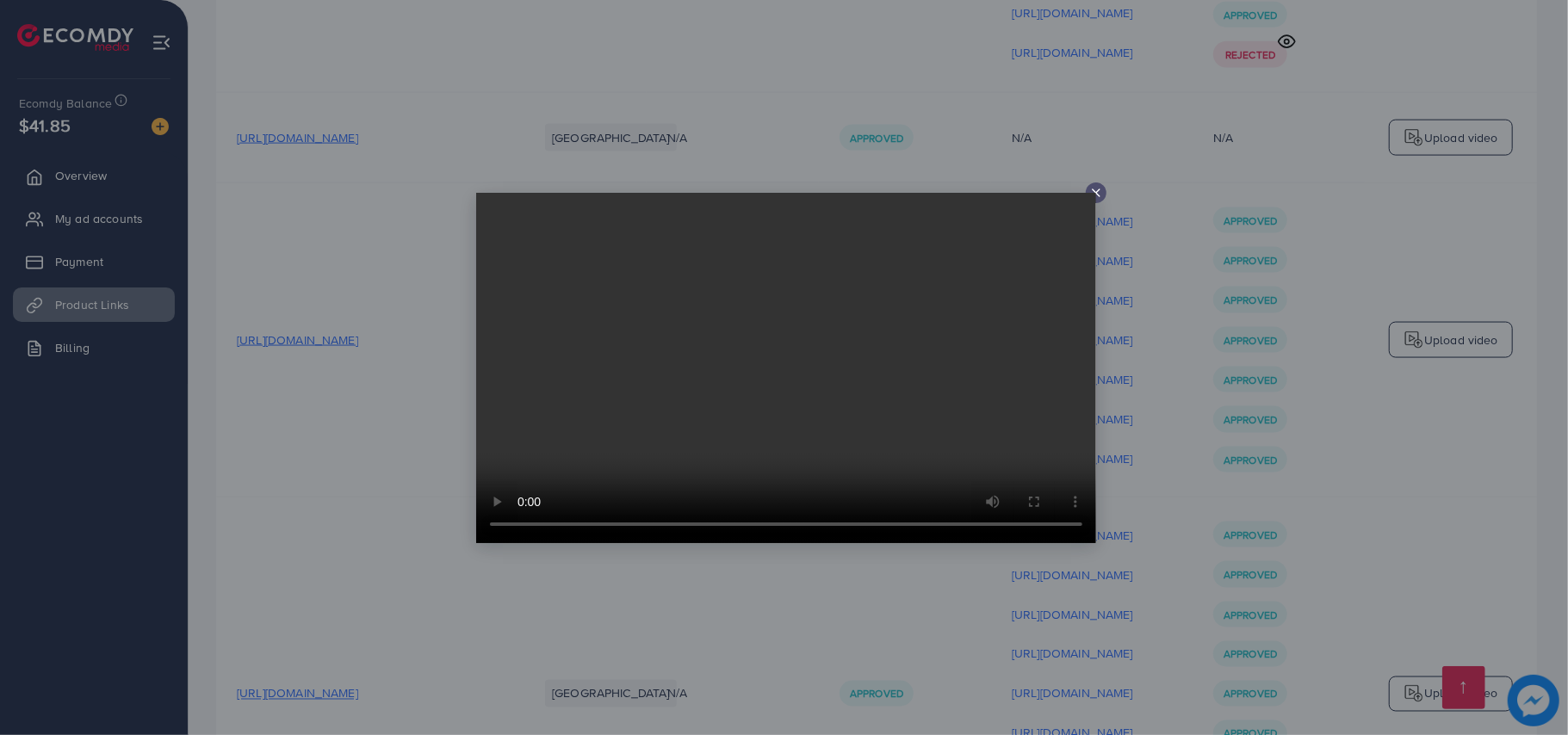
click at [1150, 504] on div at bounding box center [784, 368] width 1568 height 735
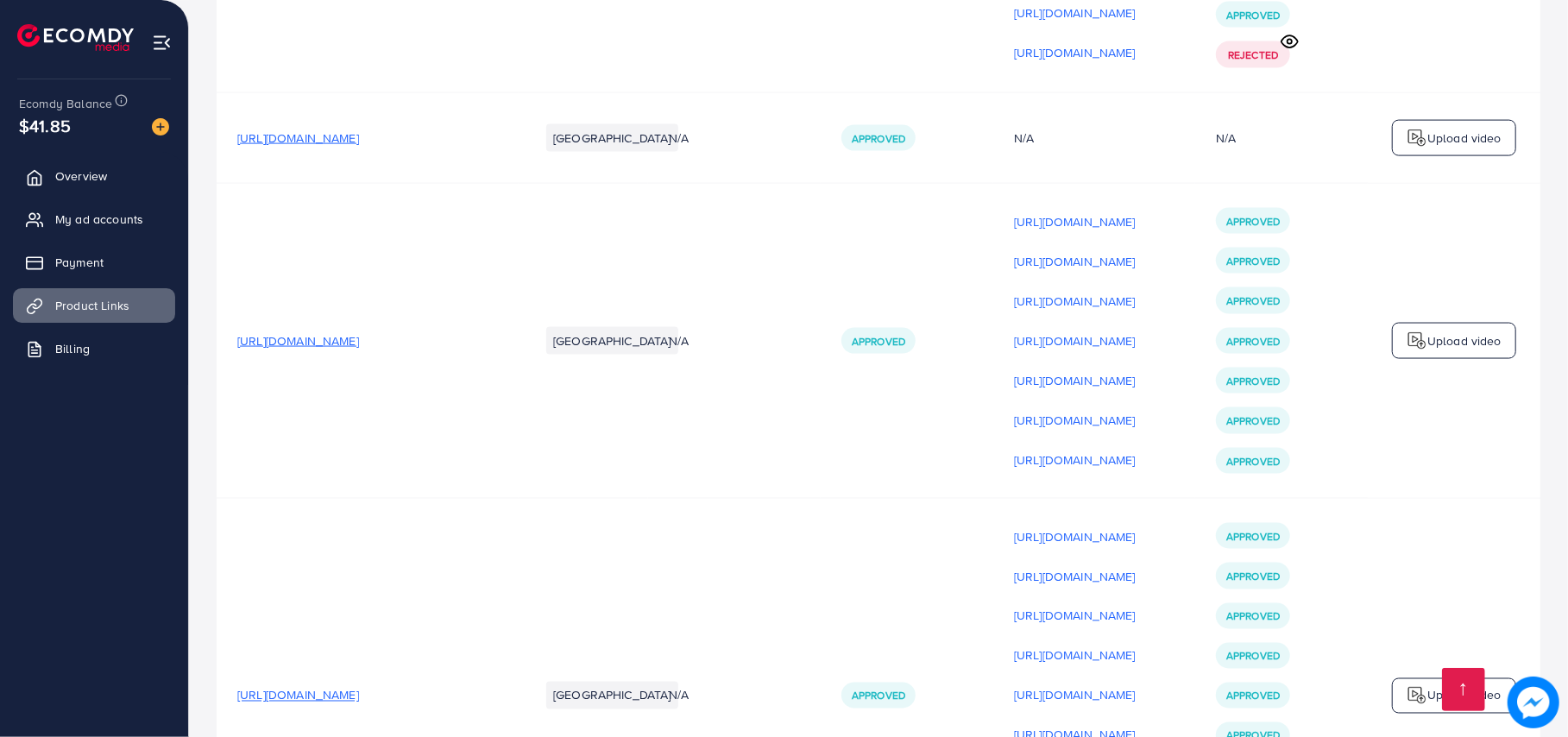
click at [1096, 726] on p "https://files.ecomdy.com/videos/9305632a-d92d-46df-bf2f-dfc9f9a9e1c4-1756392824…" at bounding box center [1074, 736] width 121 height 21
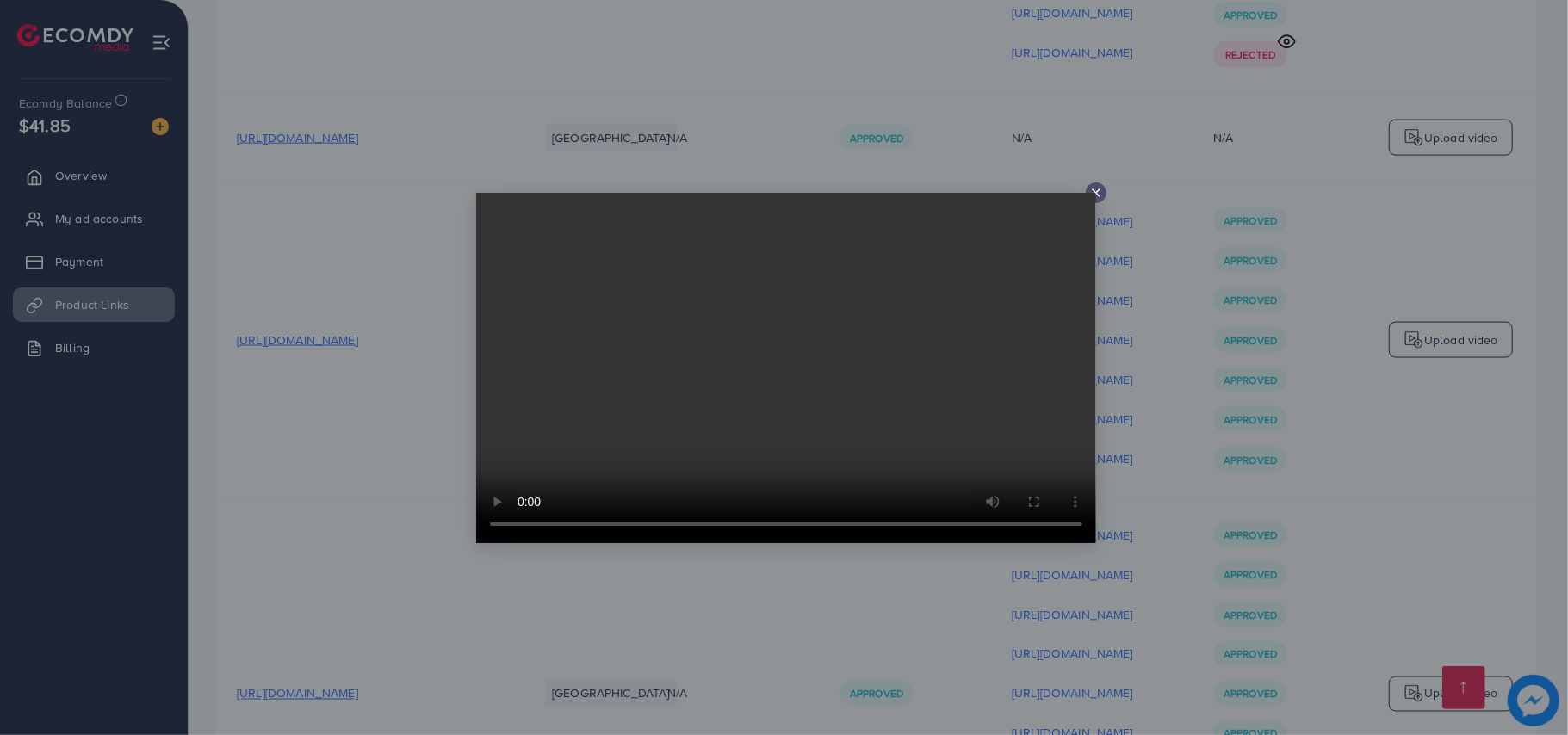
click at [1187, 393] on div at bounding box center [784, 368] width 1568 height 735
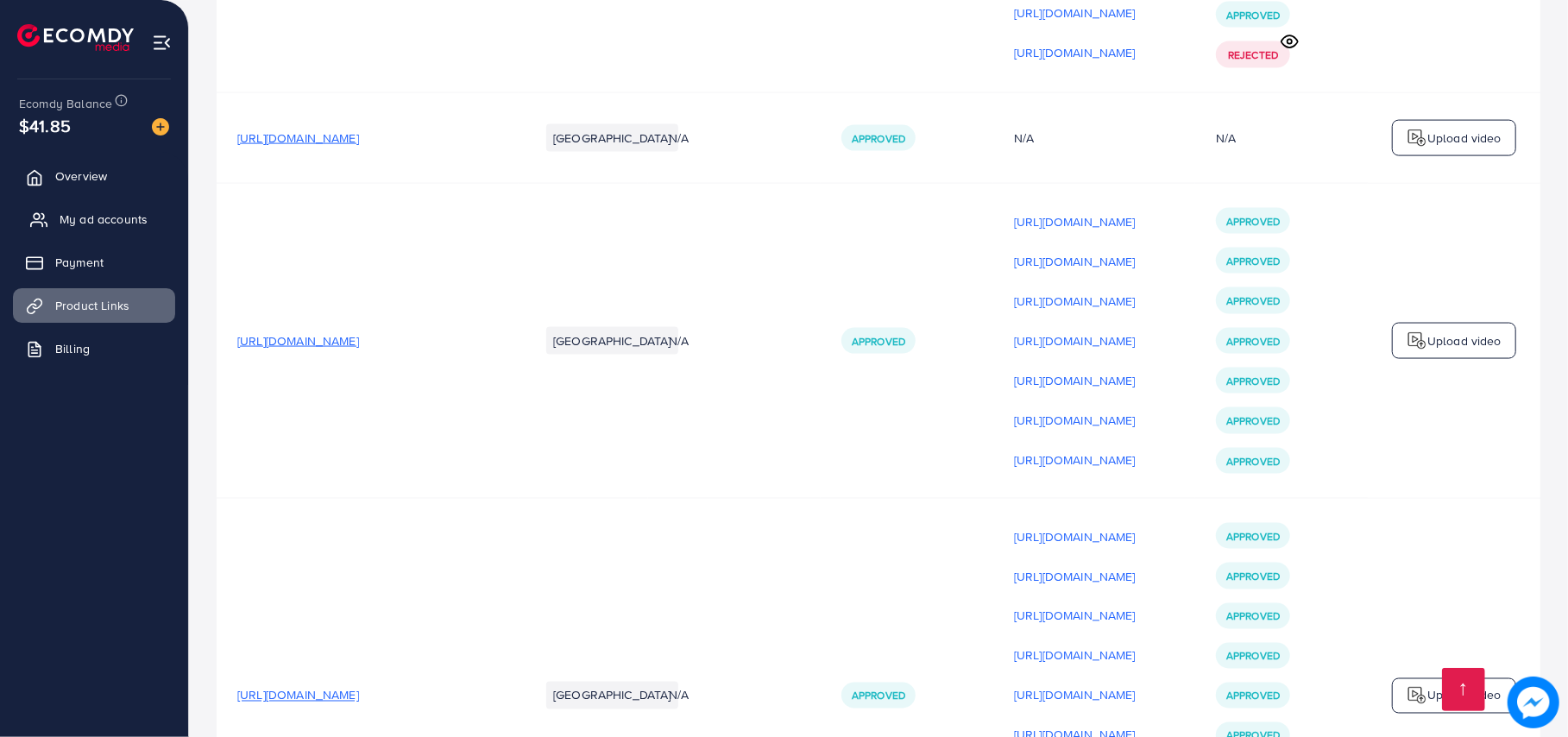
click at [91, 222] on span "My ad accounts" at bounding box center [104, 220] width 88 height 18
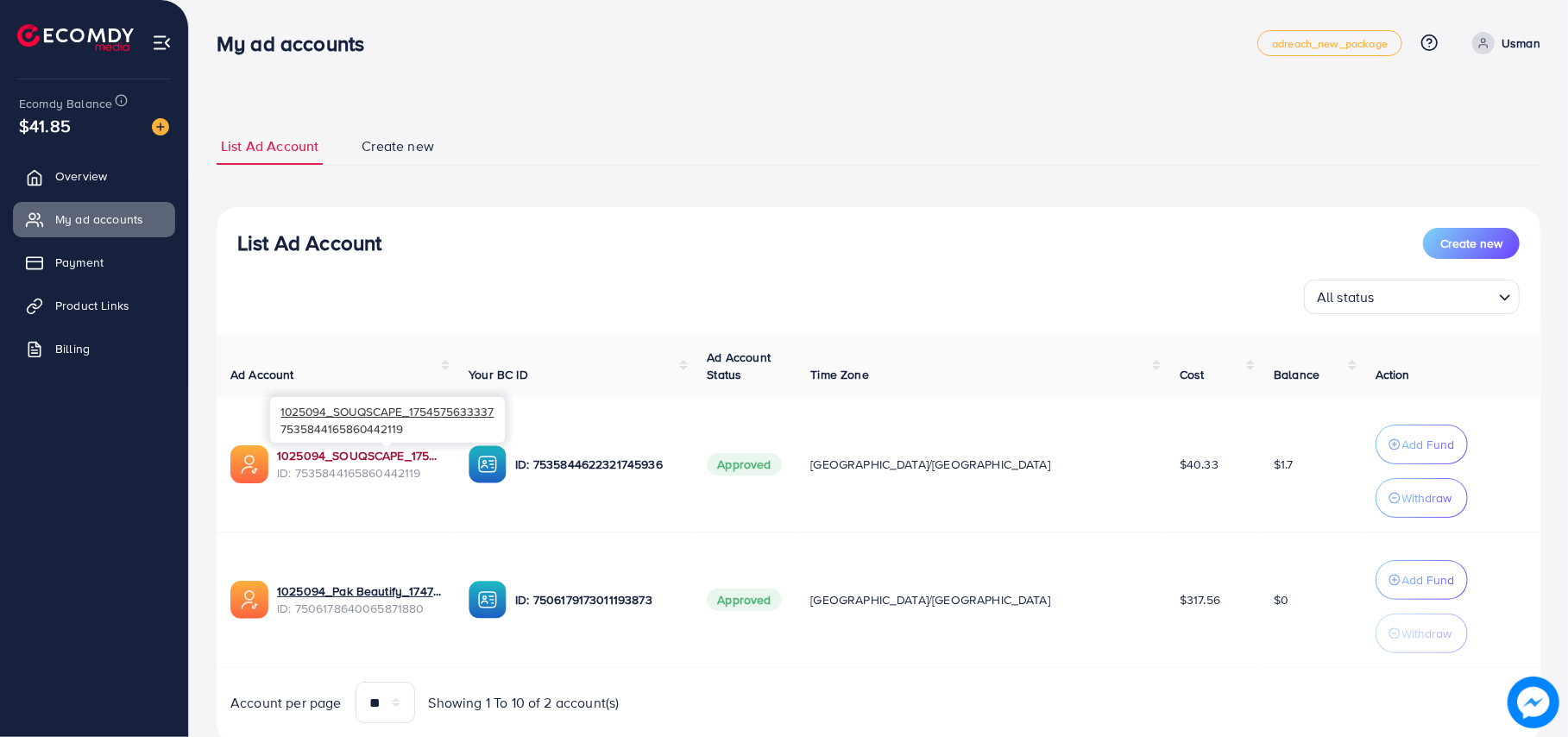
click at [363, 460] on link "1025094_SOUQSCAPE_1754575633337" at bounding box center [359, 456] width 164 height 18
